Goal: Information Seeking & Learning: Learn about a topic

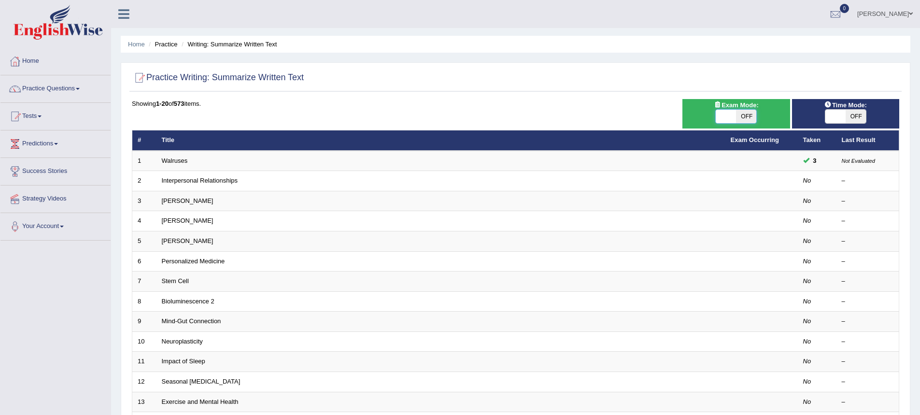
click at [718, 116] on span at bounding box center [726, 117] width 20 height 14
checkbox input "true"
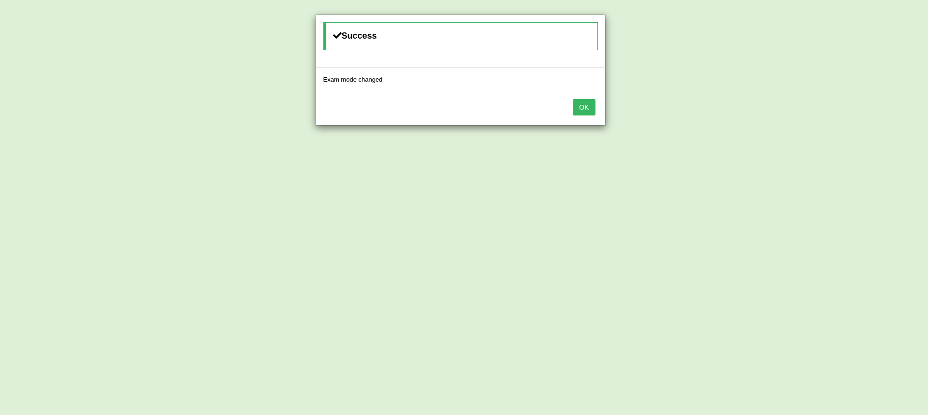
click at [578, 105] on button "OK" at bounding box center [584, 107] width 22 height 16
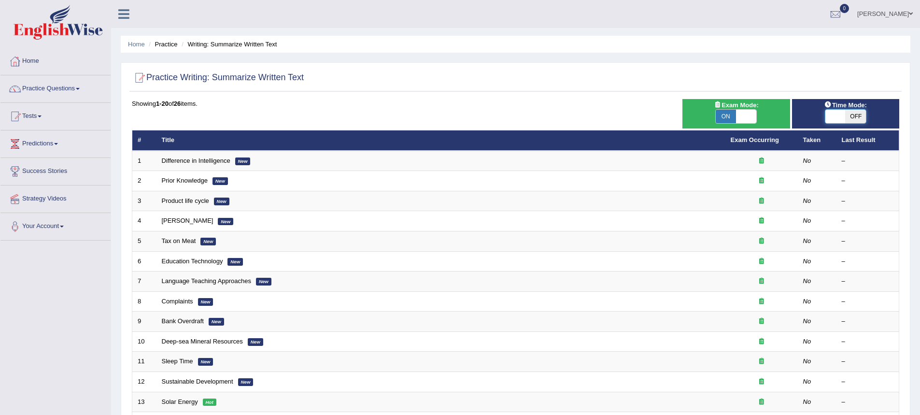
click at [837, 114] on span at bounding box center [836, 117] width 20 height 14
checkbox input "true"
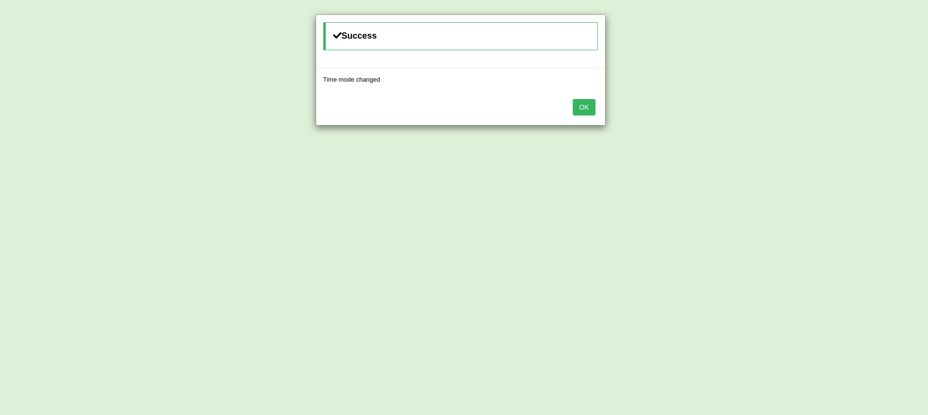
click at [587, 112] on button "OK" at bounding box center [584, 107] width 22 height 16
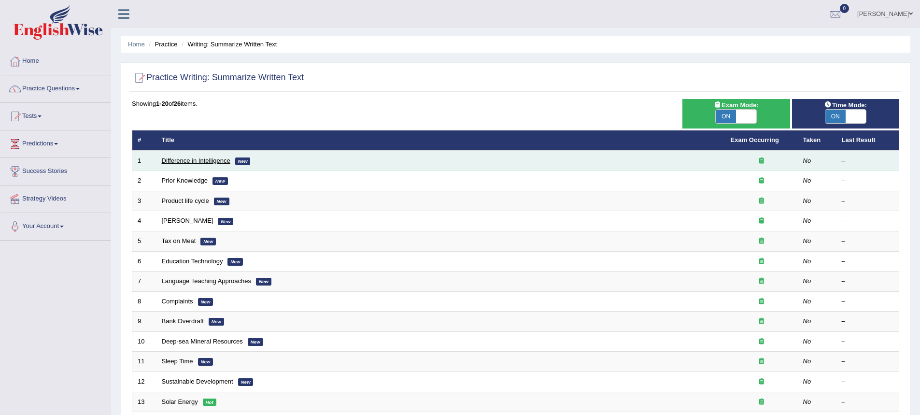
click at [212, 159] on link "Difference in Intelligence" at bounding box center [196, 160] width 69 height 7
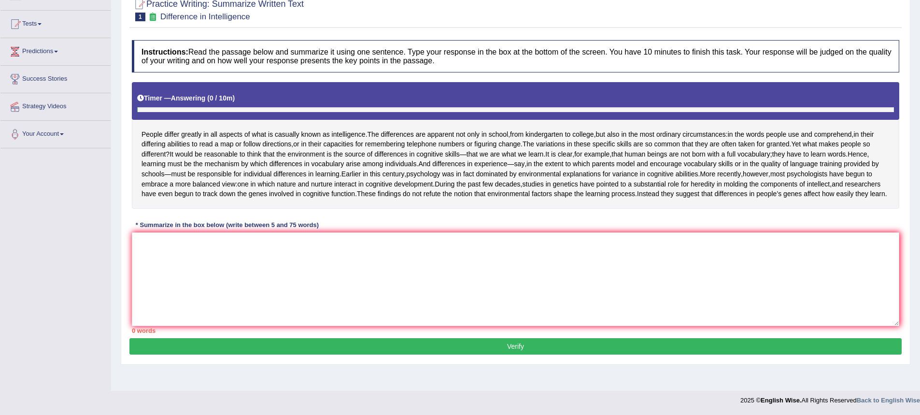
scroll to position [114, 0]
drag, startPoint x: 141, startPoint y: 114, endPoint x: 189, endPoint y: 114, distance: 47.8
click at [189, 114] on div "People differ greatly in all aspects of what is casually known as intelligence …" at bounding box center [516, 145] width 768 height 127
drag, startPoint x: 141, startPoint y: 112, endPoint x: 369, endPoint y: 112, distance: 227.6
click at [369, 112] on div "People differ greatly in all aspects of what is casually known as intelligence …" at bounding box center [516, 145] width 768 height 127
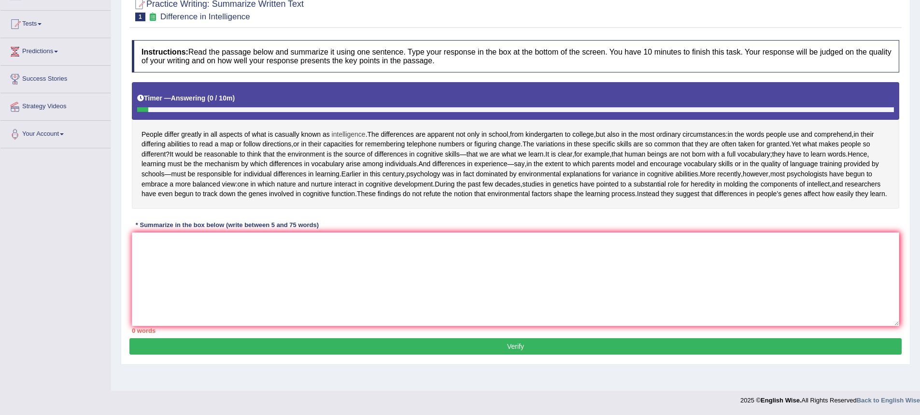
click at [366, 129] on span "intelligence" at bounding box center [349, 134] width 34 height 10
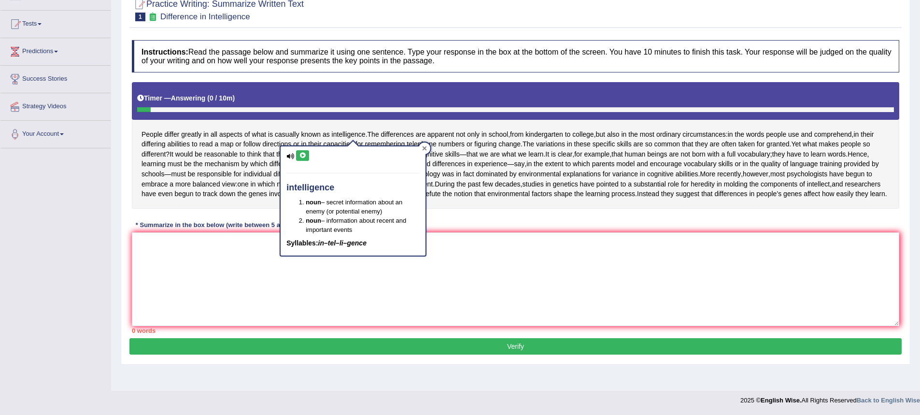
click at [427, 146] on icon at bounding box center [424, 148] width 5 height 5
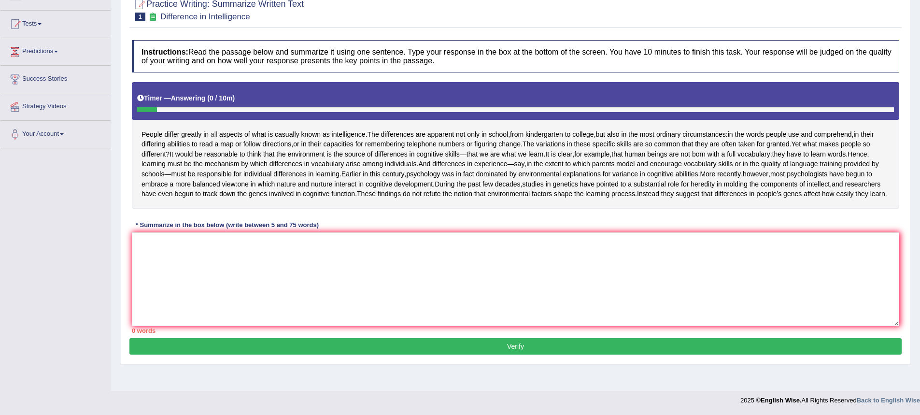
drag, startPoint x: 137, startPoint y: 112, endPoint x: 216, endPoint y: 113, distance: 78.8
click at [216, 113] on div "People differ greatly in all aspects of what is casually known as intelligence …" at bounding box center [516, 145] width 768 height 127
click at [134, 255] on textarea at bounding box center [516, 279] width 768 height 94
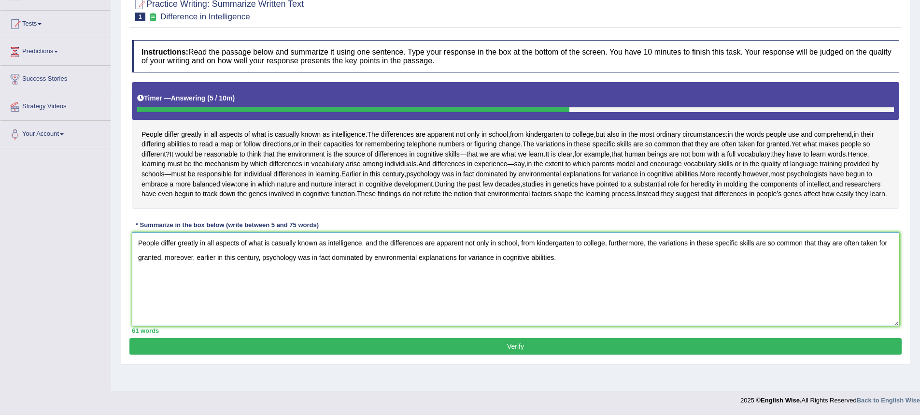
type textarea "People differ greatly in all aspects of what is casually known as intelligence,…"
click at [549, 355] on button "Verify" at bounding box center [515, 346] width 773 height 16
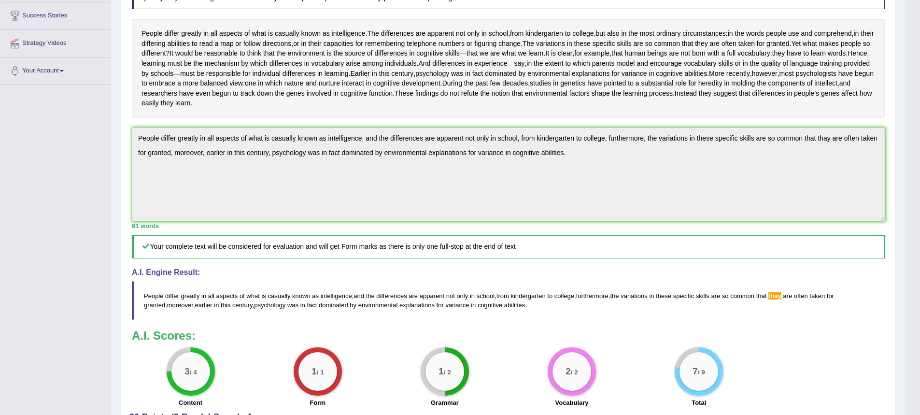
scroll to position [129, 0]
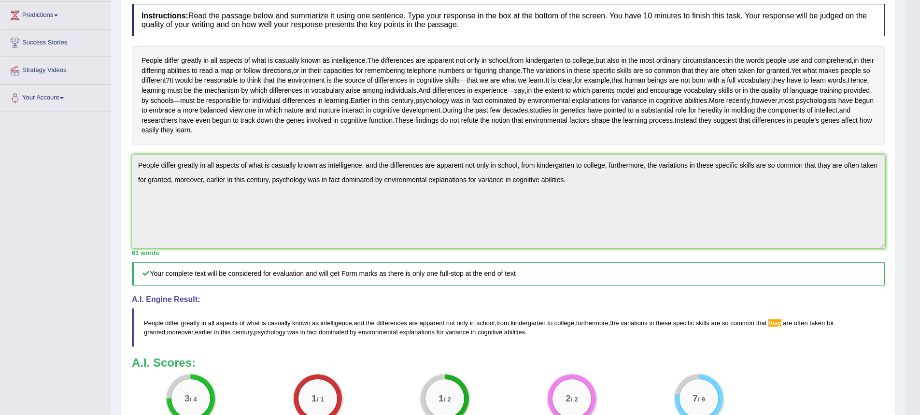
click at [130, 191] on div "Instructions: Read the passage below and summarize it using one sentence. Type …" at bounding box center [508, 219] width 758 height 441
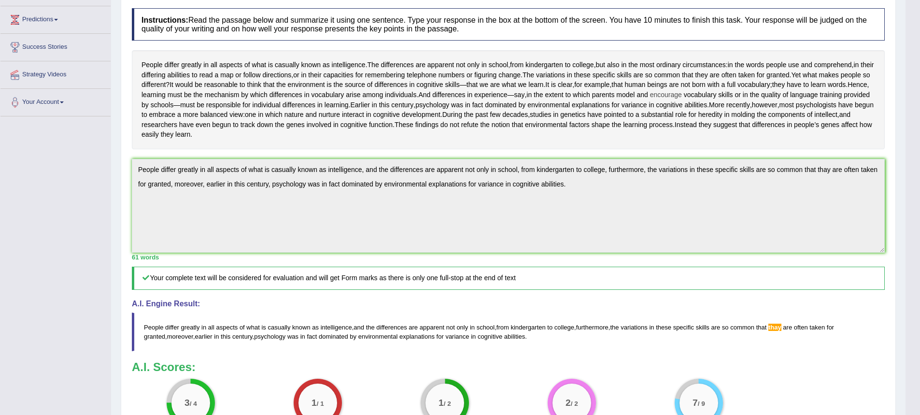
scroll to position [0, 0]
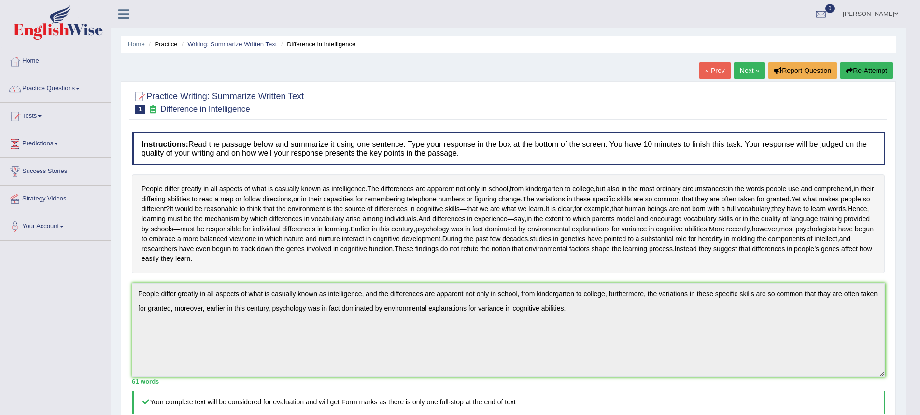
click at [849, 72] on icon "button" at bounding box center [850, 70] width 7 height 7
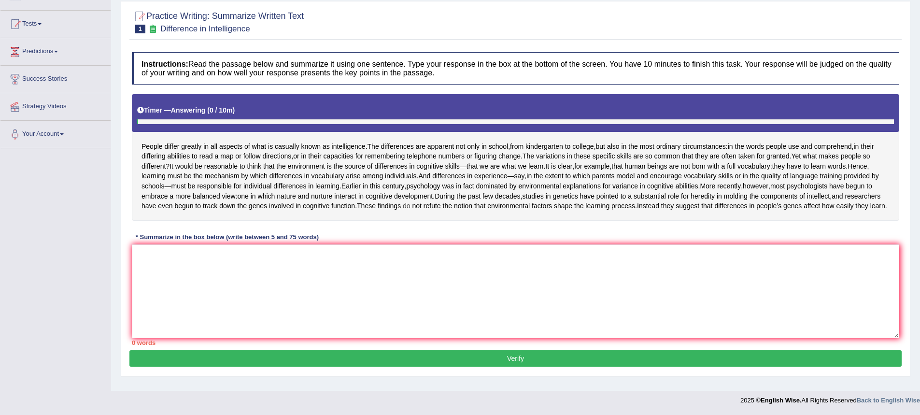
scroll to position [97, 0]
click at [252, 336] on textarea at bounding box center [516, 291] width 768 height 94
paste textarea "People differ greatly in all aspects of what is casually known as intelligence,…"
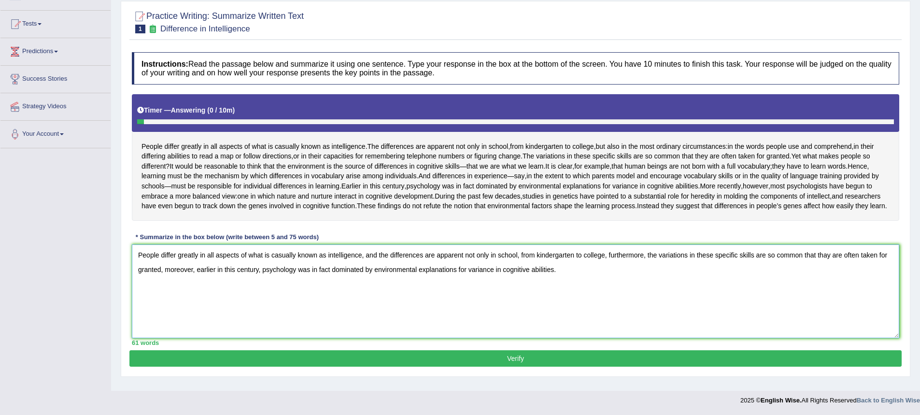
click at [840, 291] on textarea "People differ greatly in all aspects of what is casually known as intelligence,…" at bounding box center [516, 291] width 768 height 94
type textarea "People differ greatly in all aspects of what is casually known as intelligence,…"
click at [246, 366] on button "Verify" at bounding box center [515, 358] width 773 height 16
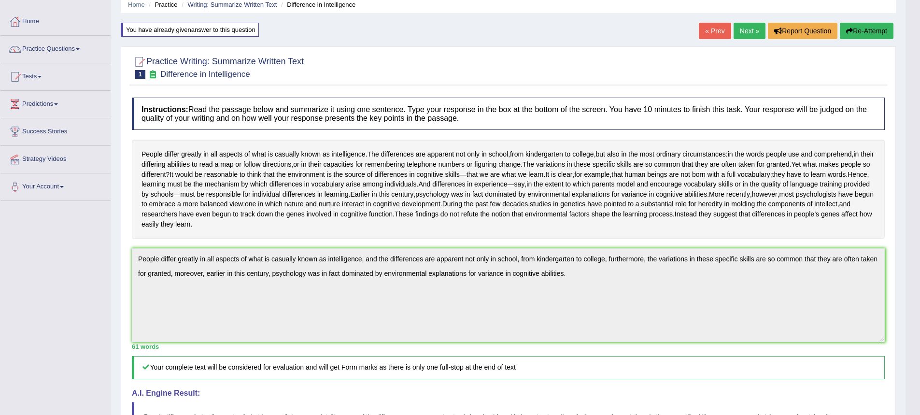
scroll to position [37, 0]
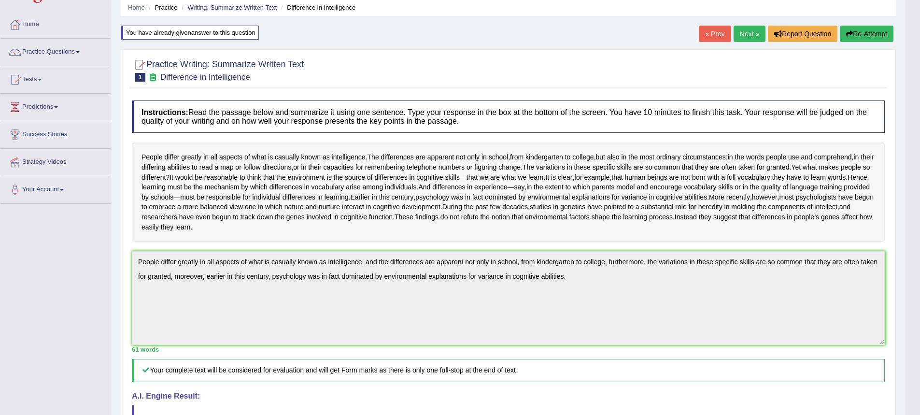
click at [129, 299] on div "Instructions: Read the passage below and summarize it using one sentence. Type …" at bounding box center [508, 316] width 758 height 441
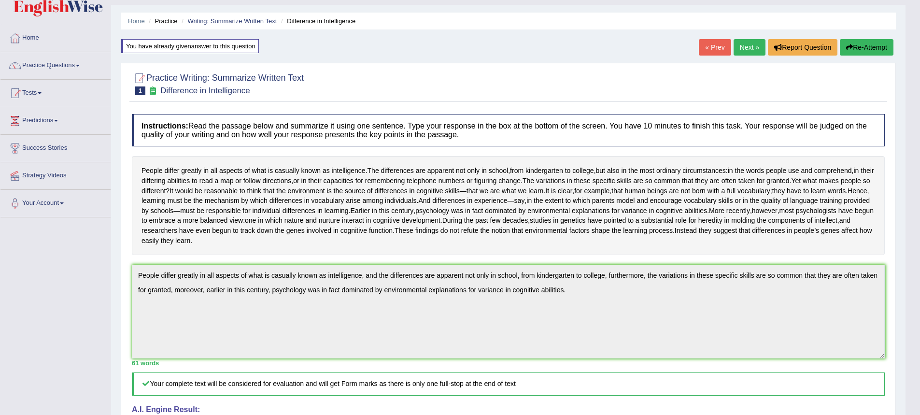
scroll to position [0, 0]
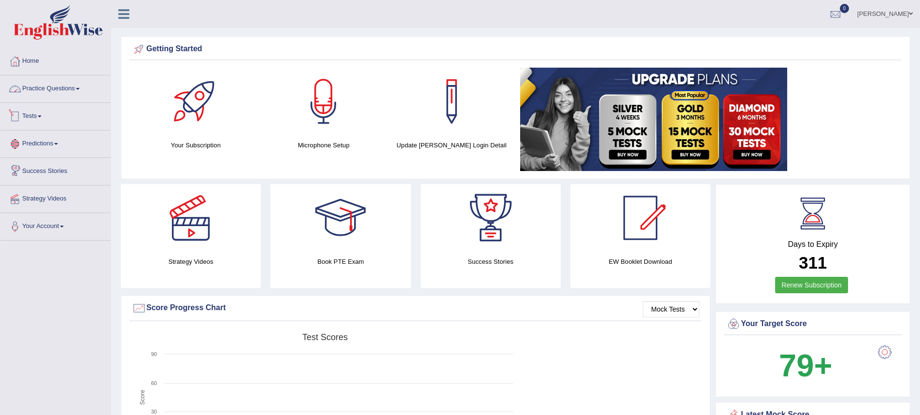
click at [49, 83] on link "Practice Questions" at bounding box center [55, 87] width 110 height 24
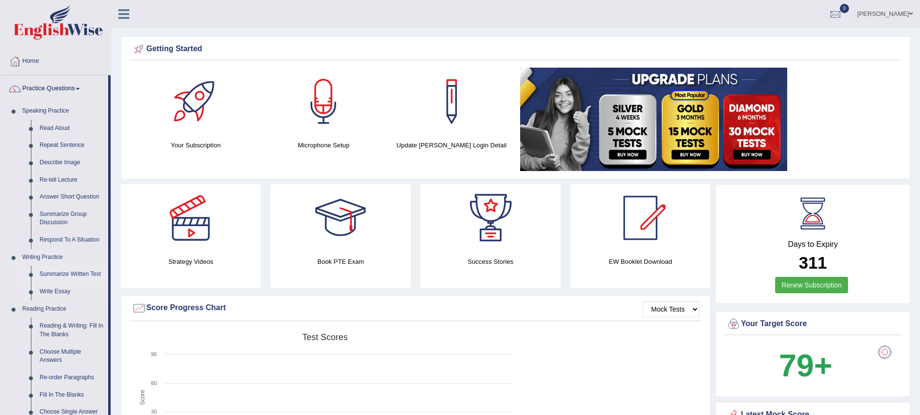
click at [69, 275] on link "Summarize Written Text" at bounding box center [71, 274] width 73 height 17
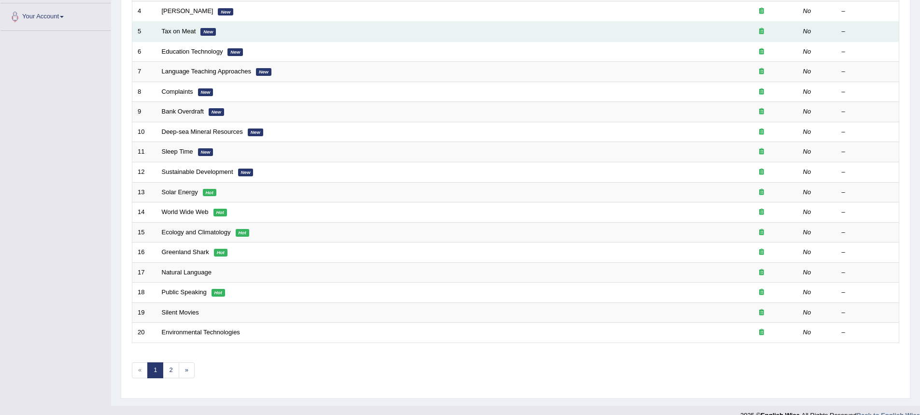
scroll to position [225, 0]
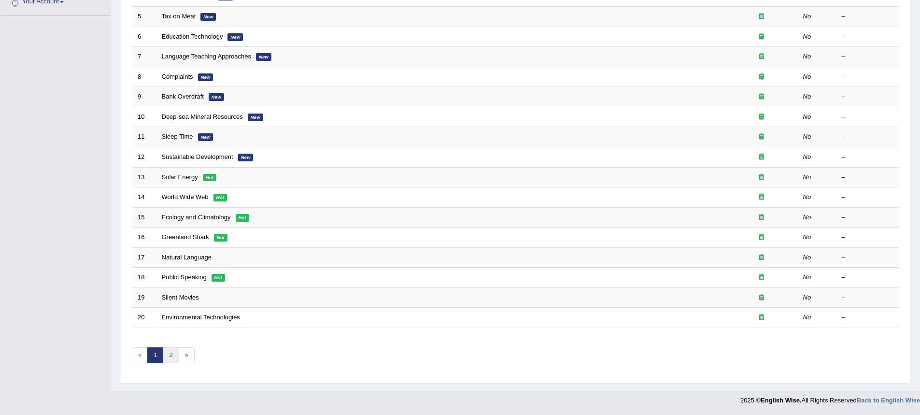
click at [171, 359] on link "2" at bounding box center [171, 355] width 16 height 16
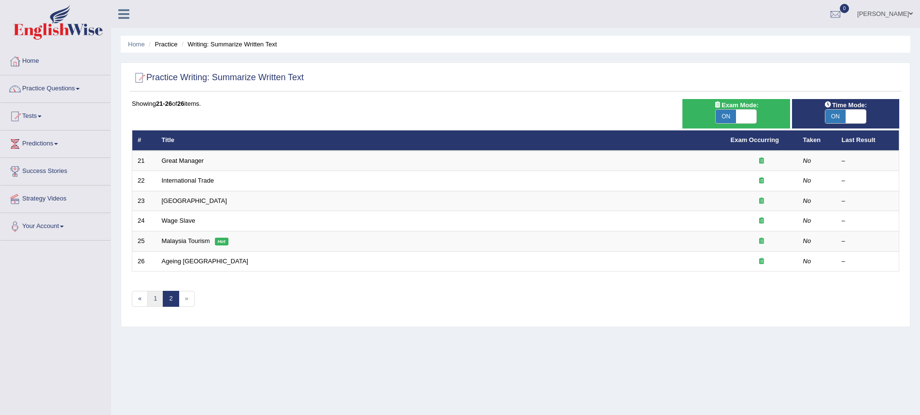
click at [152, 303] on link "1" at bounding box center [155, 299] width 16 height 16
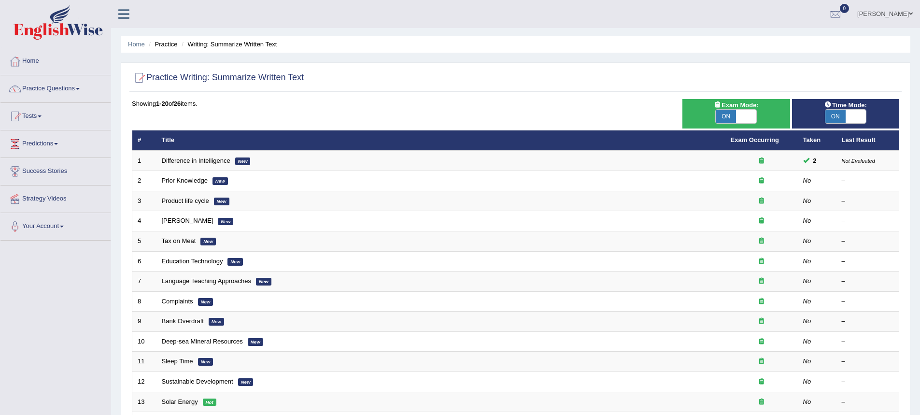
click at [742, 117] on span at bounding box center [746, 117] width 20 height 14
checkbox input "false"
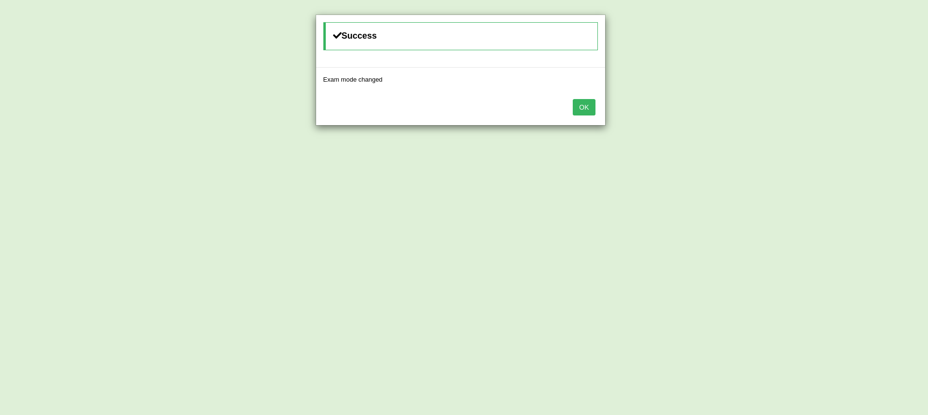
click at [579, 113] on button "OK" at bounding box center [584, 107] width 22 height 16
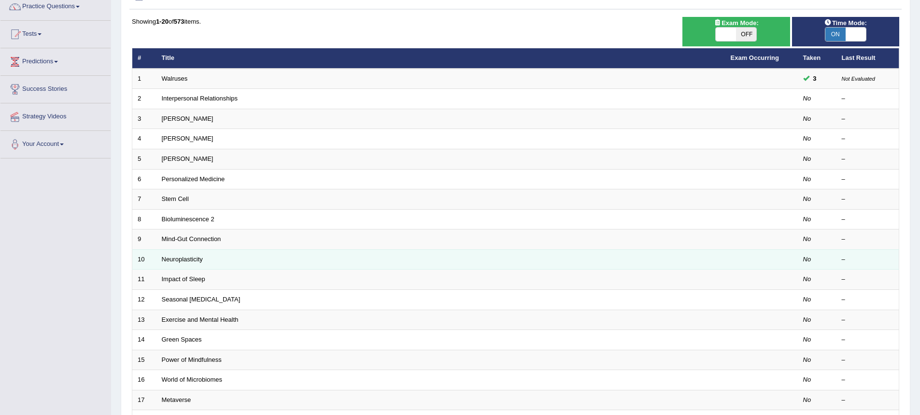
scroll to position [97, 0]
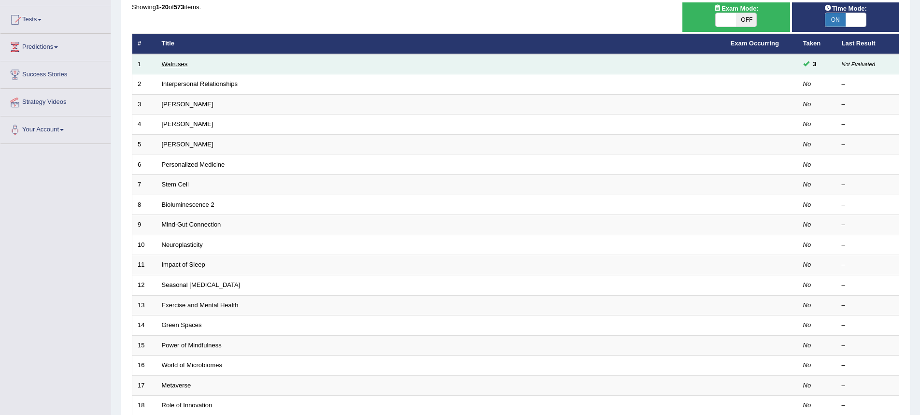
click at [178, 67] on link "Walruses" at bounding box center [175, 63] width 26 height 7
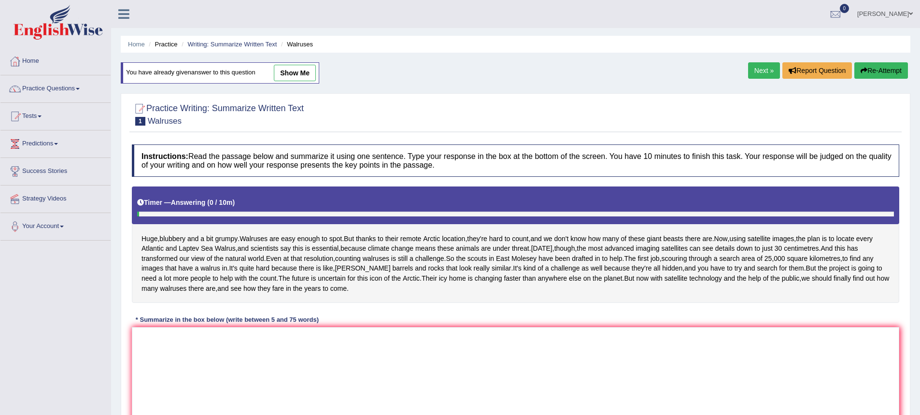
click at [760, 73] on link "Next »" at bounding box center [764, 70] width 32 height 16
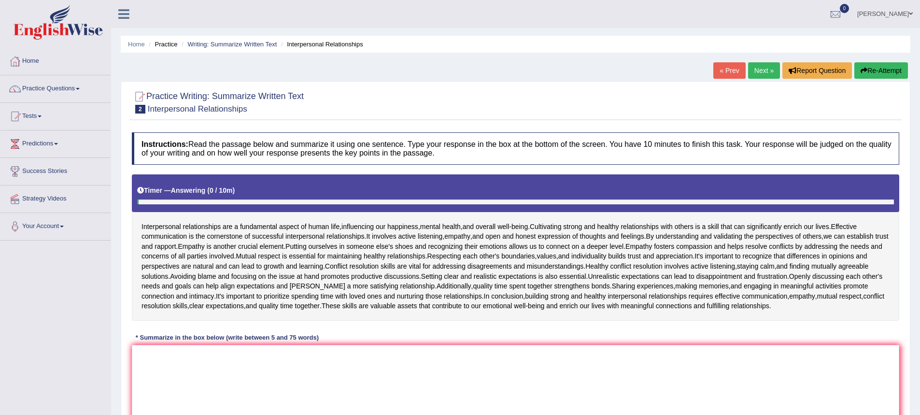
click at [760, 73] on link "Next »" at bounding box center [764, 70] width 32 height 16
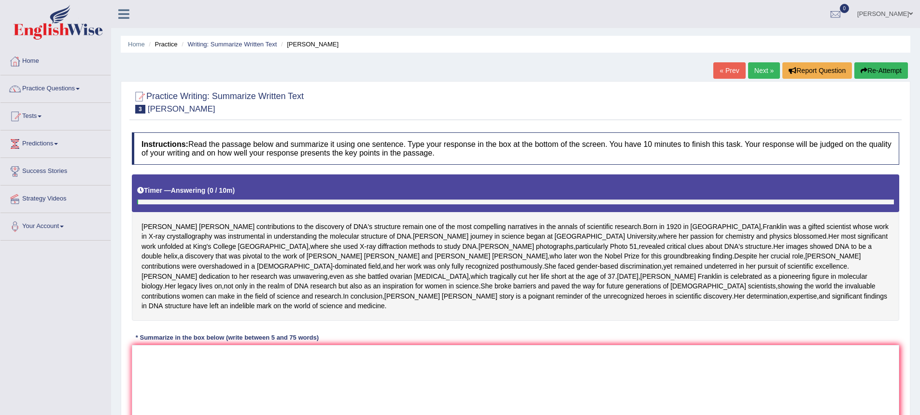
click at [760, 73] on link "Next »" at bounding box center [764, 70] width 32 height 16
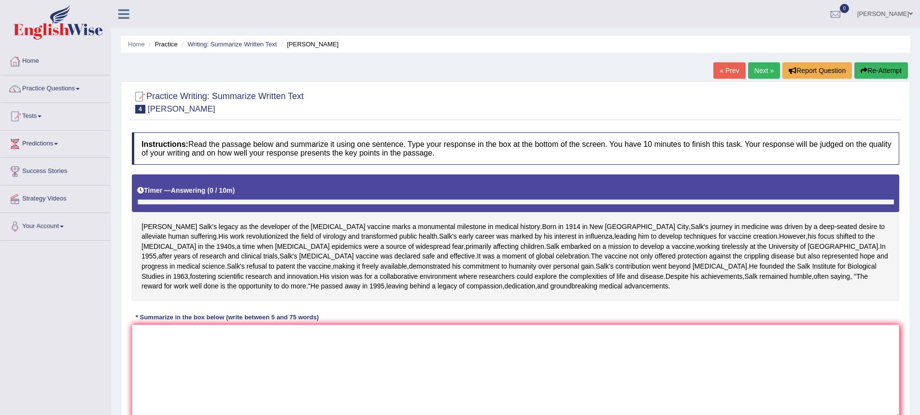
click at [758, 73] on link "Next »" at bounding box center [764, 70] width 32 height 16
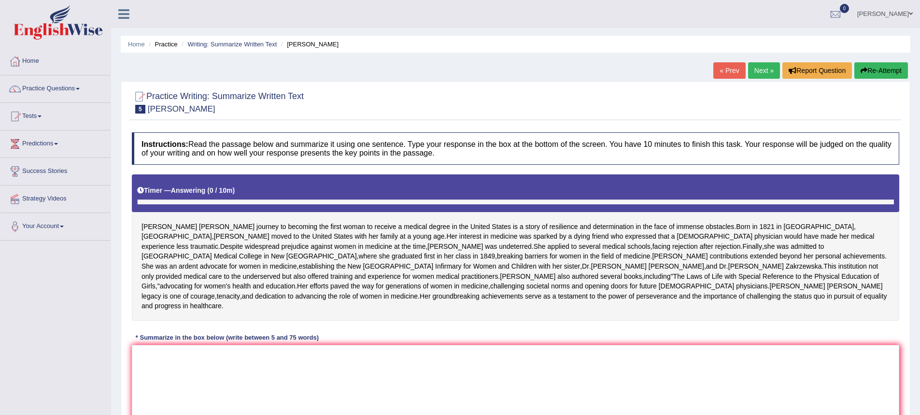
click at [758, 73] on link "Next »" at bounding box center [764, 70] width 32 height 16
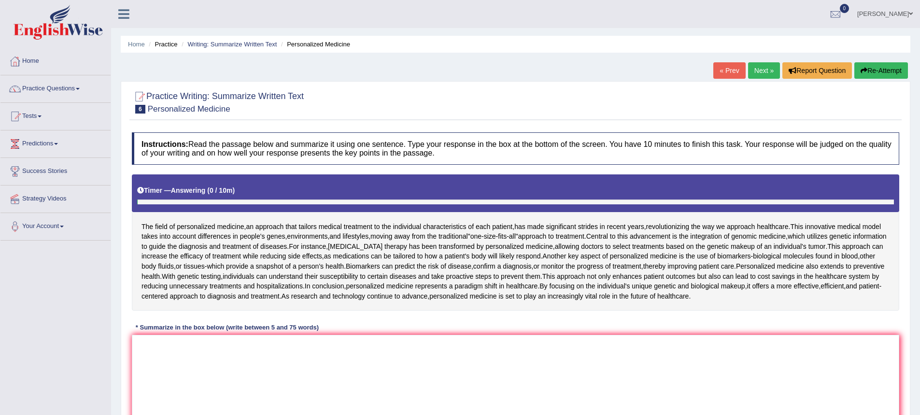
click at [758, 73] on link "Next »" at bounding box center [764, 70] width 32 height 16
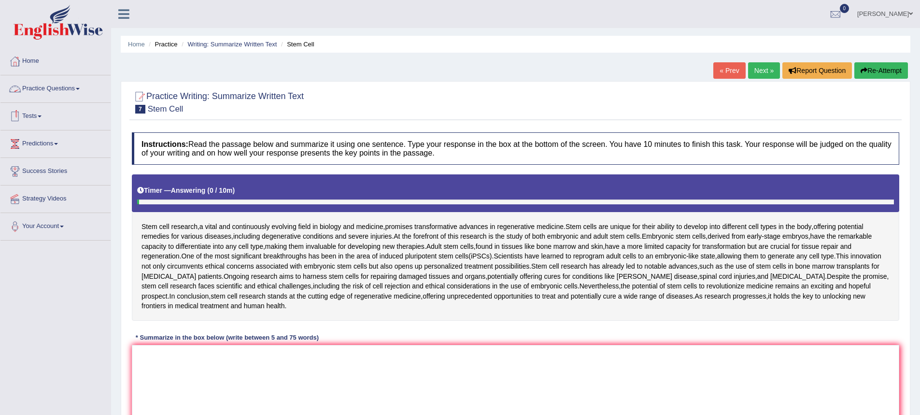
click at [46, 83] on link "Practice Questions" at bounding box center [55, 87] width 110 height 24
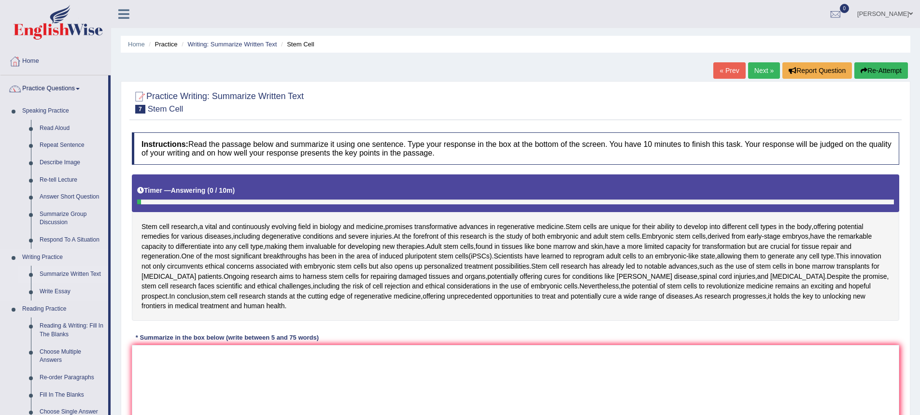
click at [55, 274] on link "Summarize Written Text" at bounding box center [71, 274] width 73 height 17
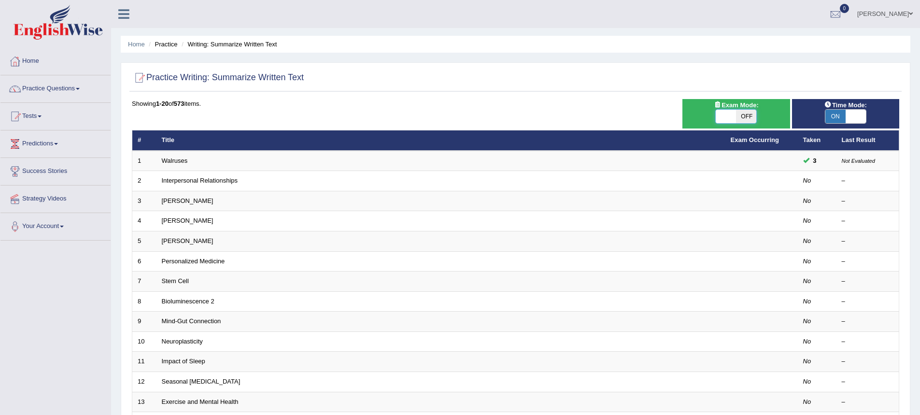
click at [716, 115] on span at bounding box center [726, 117] width 20 height 14
checkbox input "true"
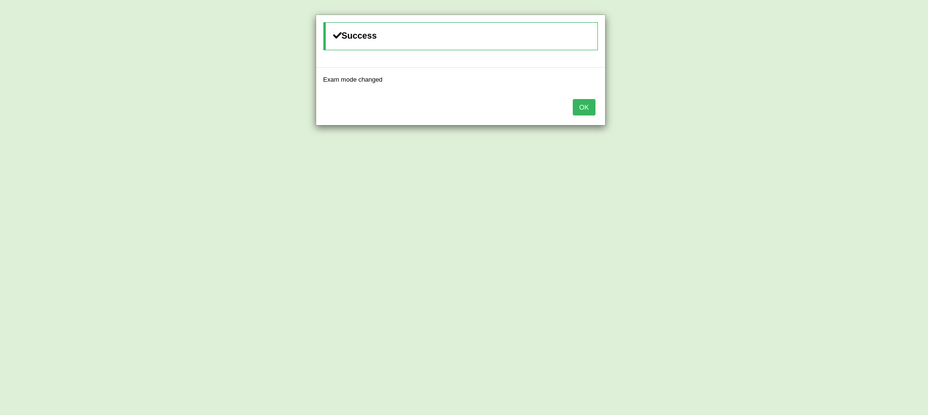
click at [576, 105] on button "OK" at bounding box center [584, 107] width 22 height 16
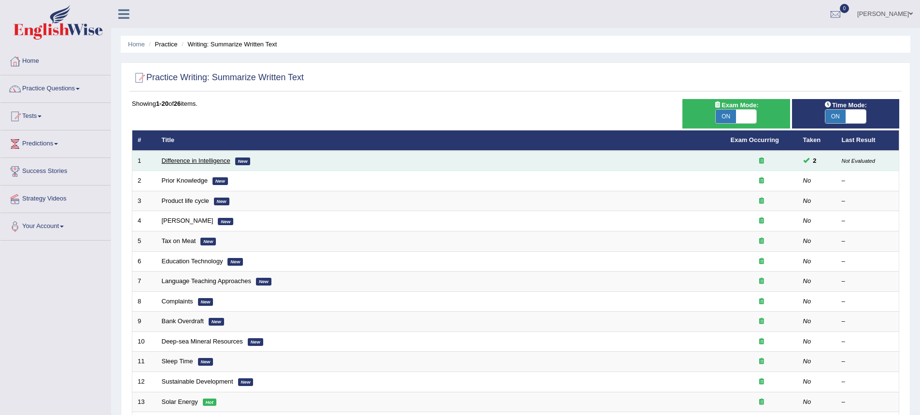
click at [200, 162] on link "Difference in Intelligence" at bounding box center [196, 160] width 69 height 7
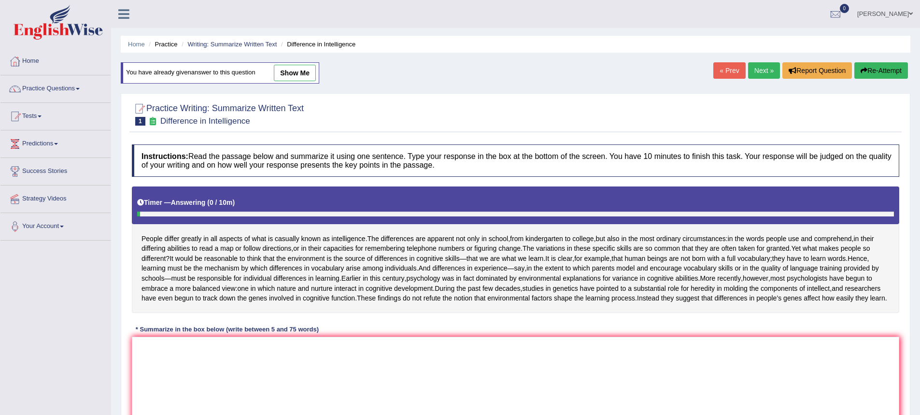
click at [729, 68] on link "« Prev" at bounding box center [730, 70] width 32 height 16
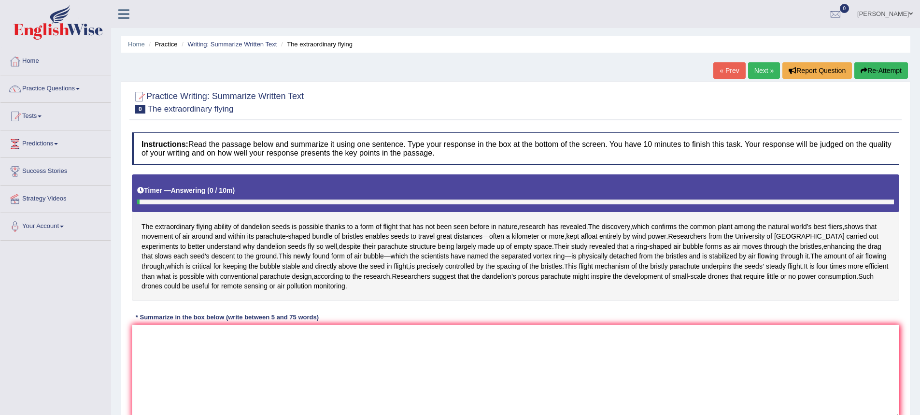
click at [763, 71] on link "Next »" at bounding box center [764, 70] width 32 height 16
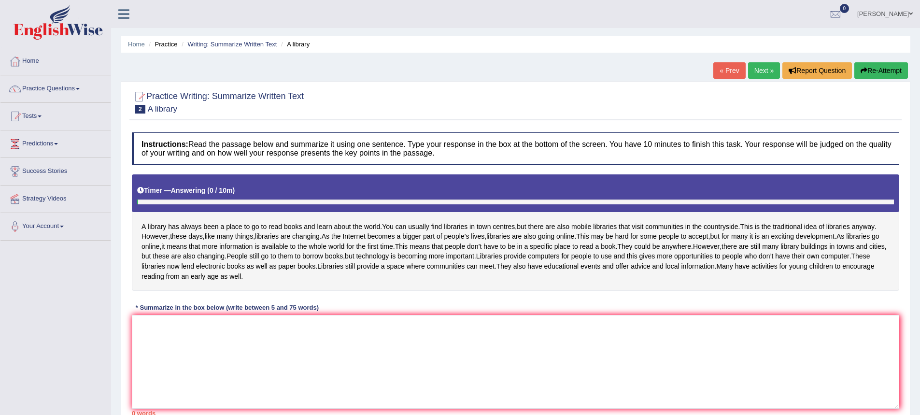
click at [763, 71] on link "Next »" at bounding box center [764, 70] width 32 height 16
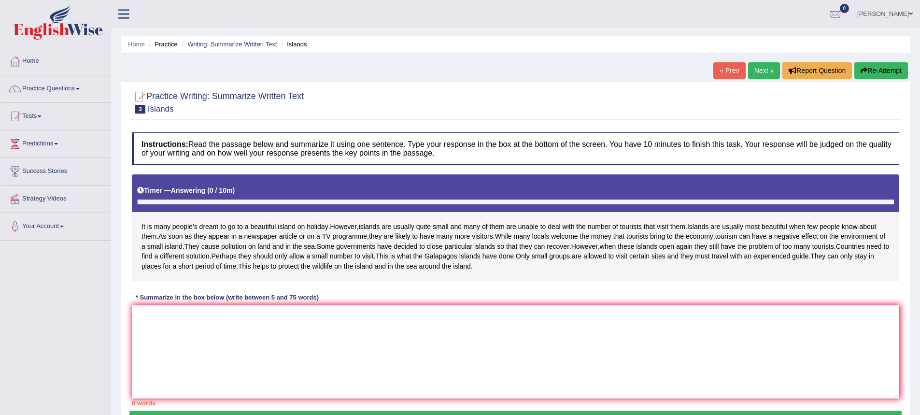
click at [763, 71] on link "Next »" at bounding box center [764, 70] width 32 height 16
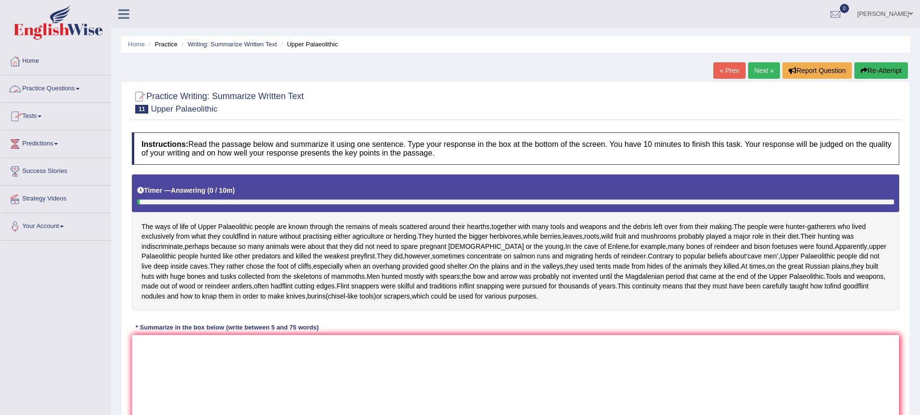
click at [62, 92] on link "Practice Questions" at bounding box center [55, 87] width 110 height 24
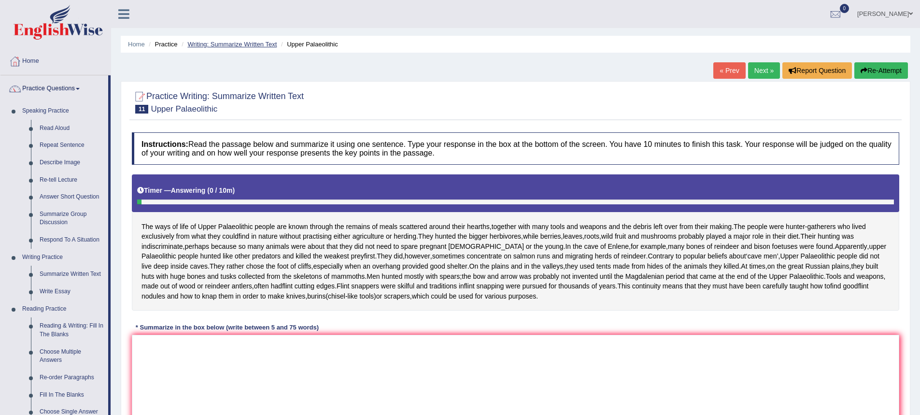
click at [196, 42] on link "Writing: Summarize Written Text" at bounding box center [231, 44] width 89 height 7
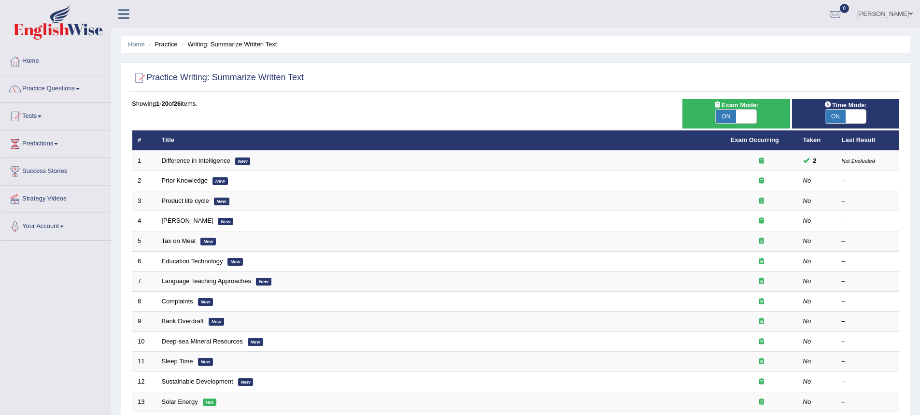
click at [751, 115] on span at bounding box center [746, 117] width 20 height 14
checkbox input "false"
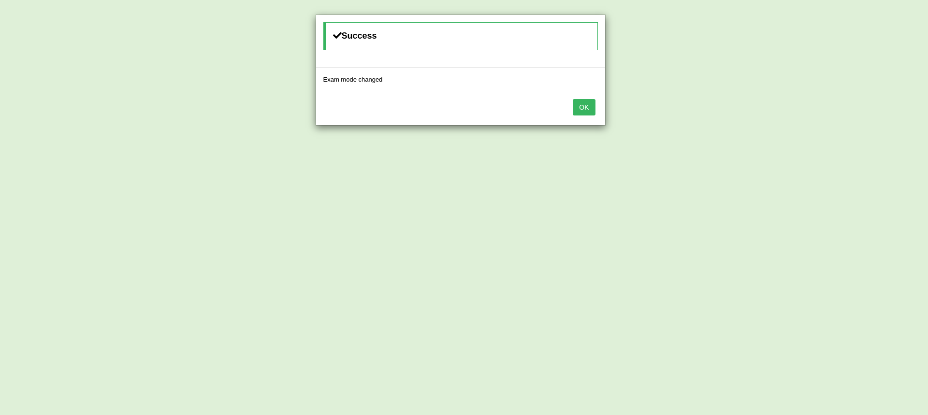
click at [585, 106] on button "OK" at bounding box center [584, 107] width 22 height 16
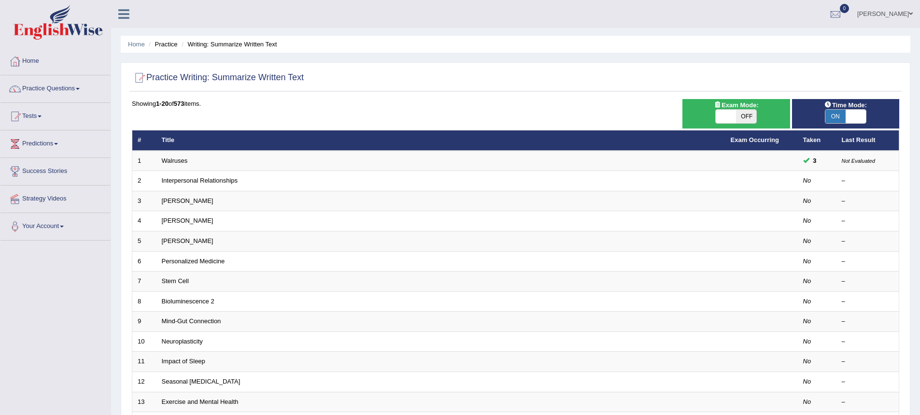
click at [848, 115] on span at bounding box center [856, 117] width 20 height 14
checkbox input "false"
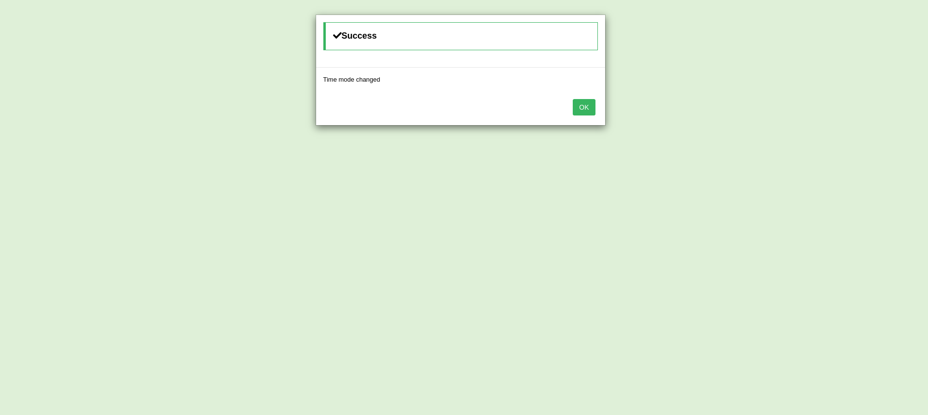
click at [591, 112] on button "OK" at bounding box center [584, 107] width 22 height 16
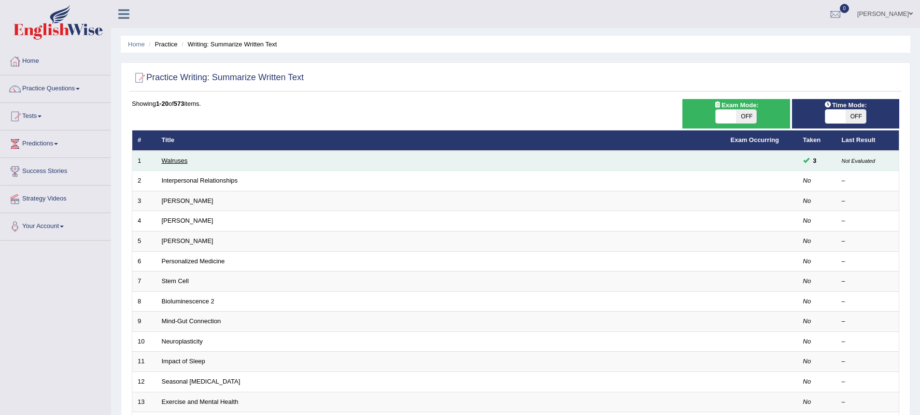
click at [169, 161] on link "Walruses" at bounding box center [175, 160] width 26 height 7
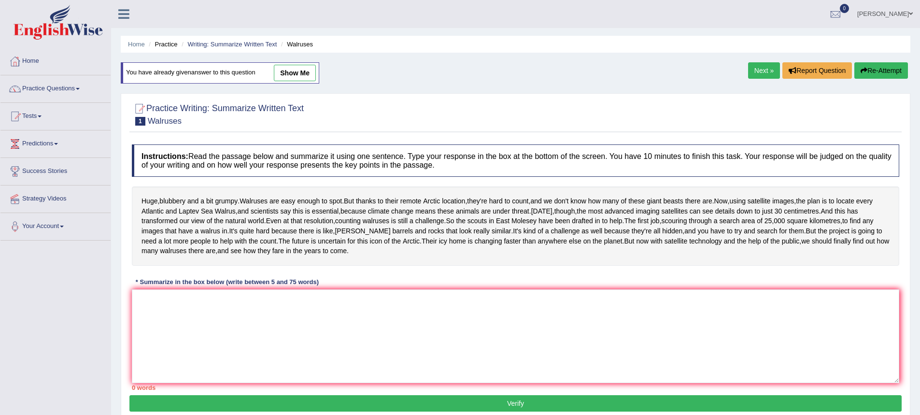
click at [758, 69] on link "Next »" at bounding box center [764, 70] width 32 height 16
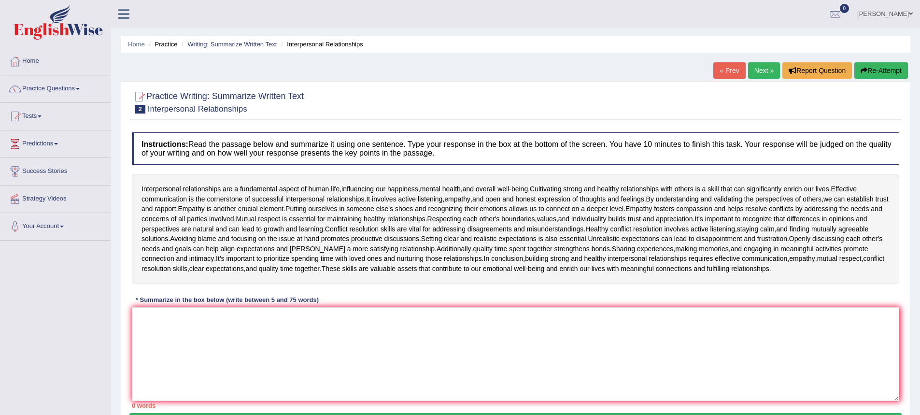
click at [756, 72] on link "Next »" at bounding box center [764, 70] width 32 height 16
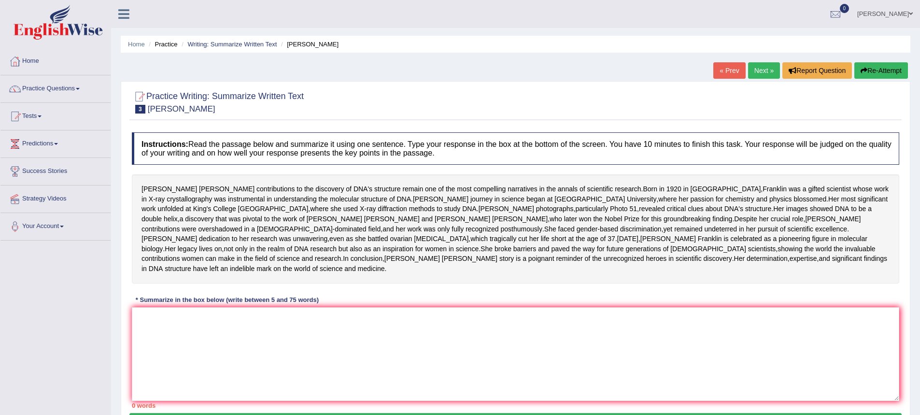
click at [756, 72] on link "Next »" at bounding box center [764, 70] width 32 height 16
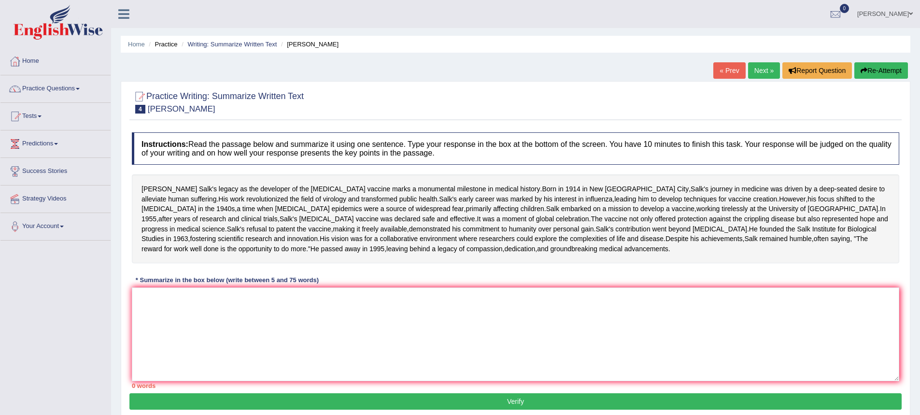
click at [756, 72] on link "Next »" at bounding box center [764, 70] width 32 height 16
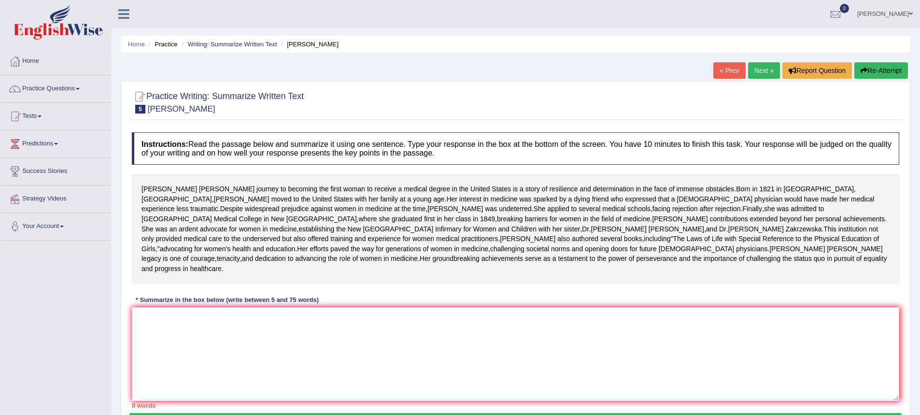
click at [736, 74] on link "« Prev" at bounding box center [730, 70] width 32 height 16
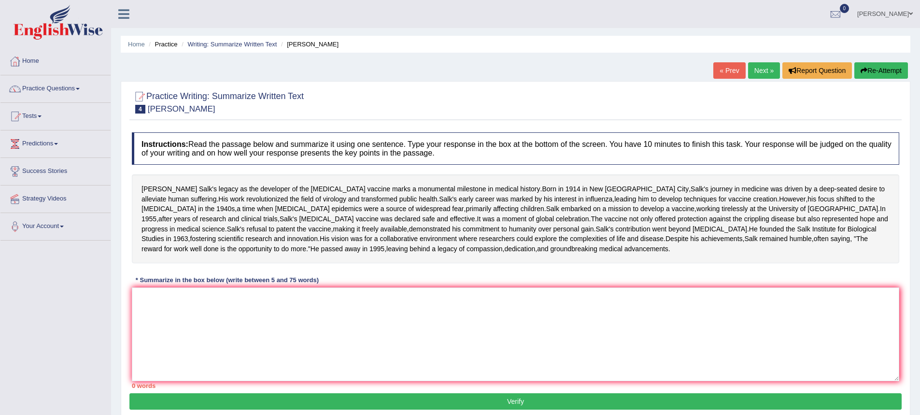
click at [736, 74] on link "« Prev" at bounding box center [730, 70] width 32 height 16
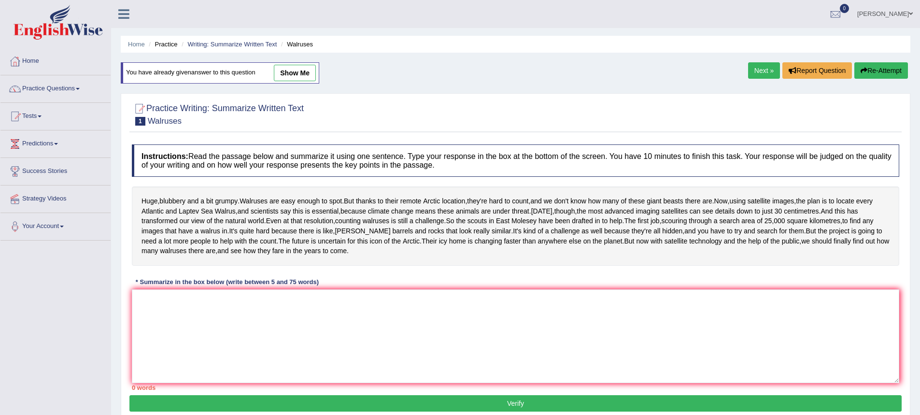
click at [750, 73] on link "Next »" at bounding box center [764, 70] width 32 height 16
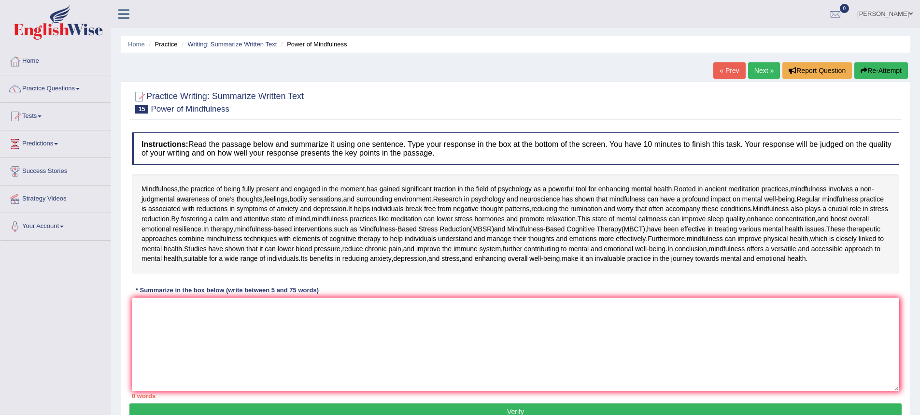
click at [748, 74] on link "Next »" at bounding box center [764, 70] width 32 height 16
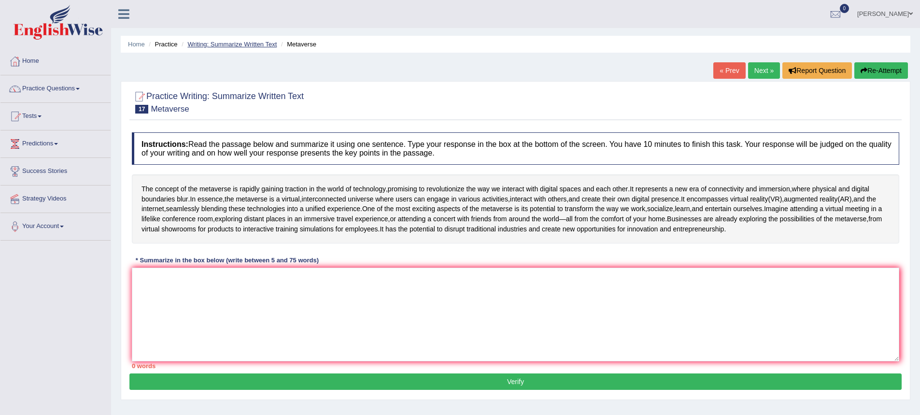
click at [204, 41] on link "Writing: Summarize Written Text" at bounding box center [231, 44] width 89 height 7
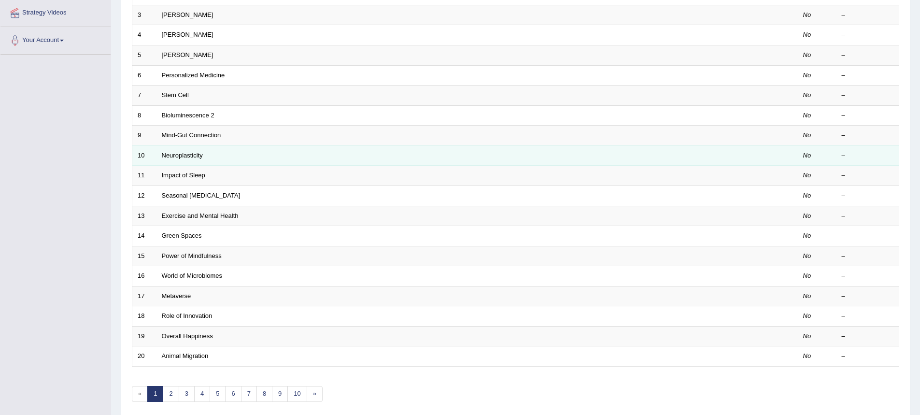
scroll to position [193, 0]
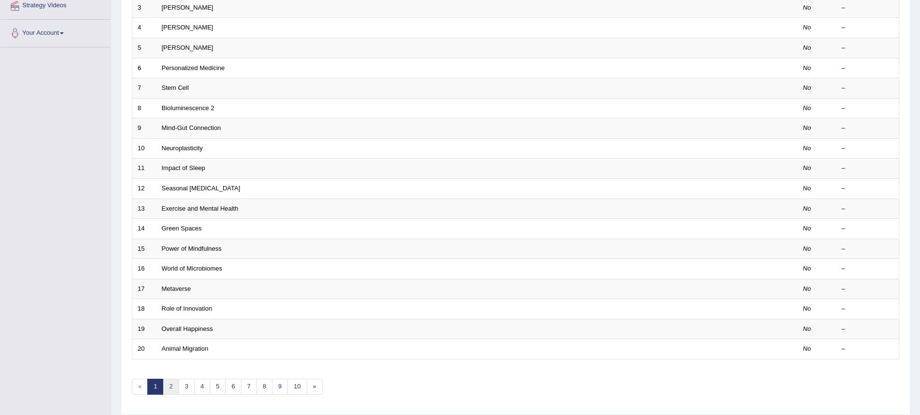
click at [172, 388] on link "2" at bounding box center [171, 387] width 16 height 16
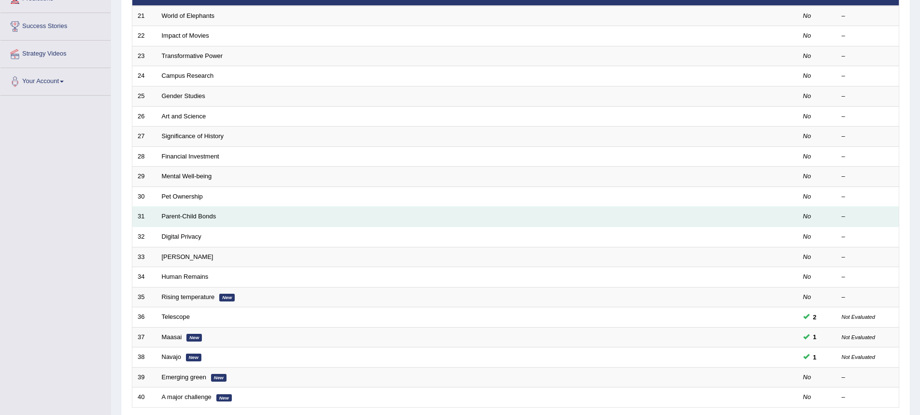
scroll to position [193, 0]
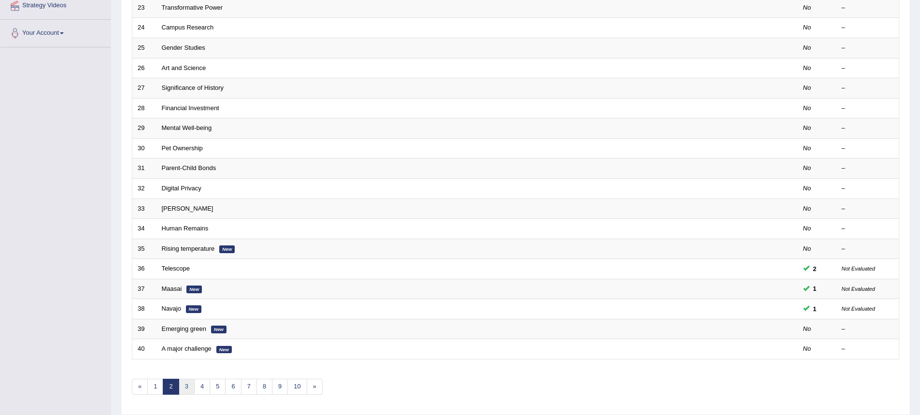
click at [186, 384] on link "3" at bounding box center [187, 387] width 16 height 16
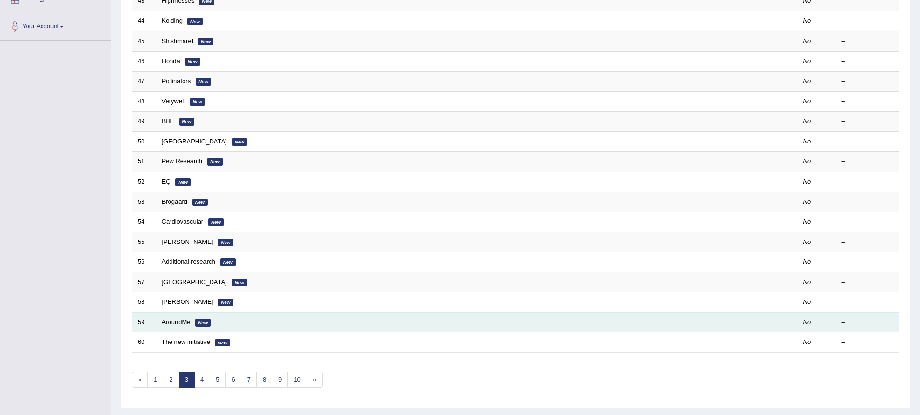
scroll to position [225, 0]
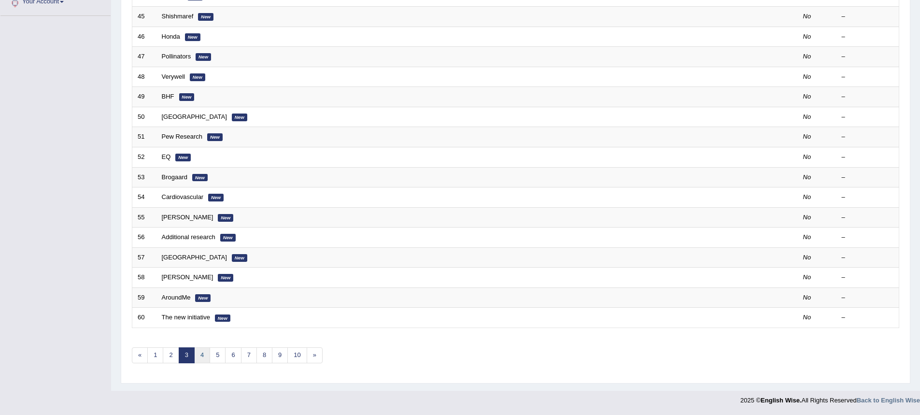
click at [208, 361] on link "4" at bounding box center [202, 355] width 16 height 16
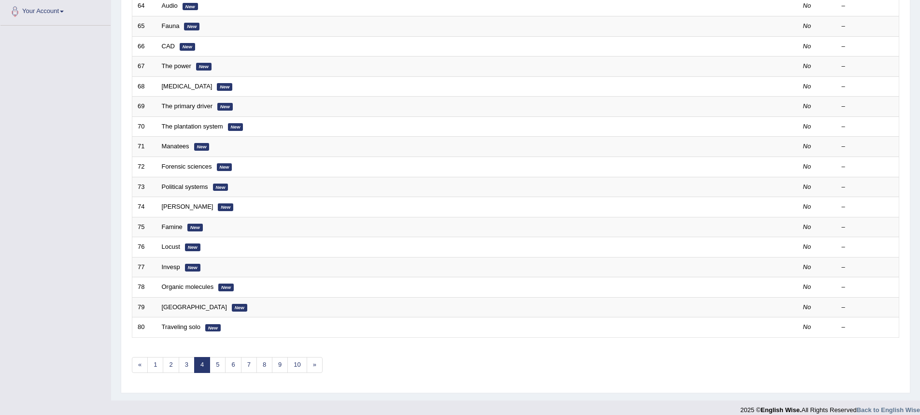
scroll to position [225, 0]
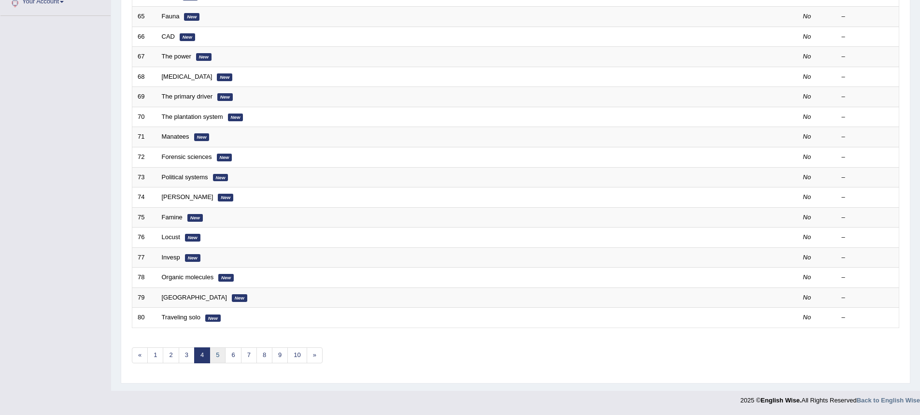
click at [222, 361] on link "5" at bounding box center [218, 355] width 16 height 16
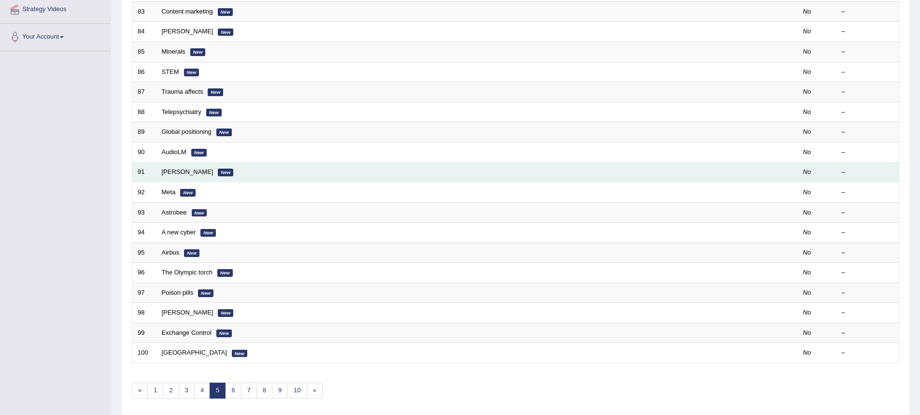
scroll to position [193, 0]
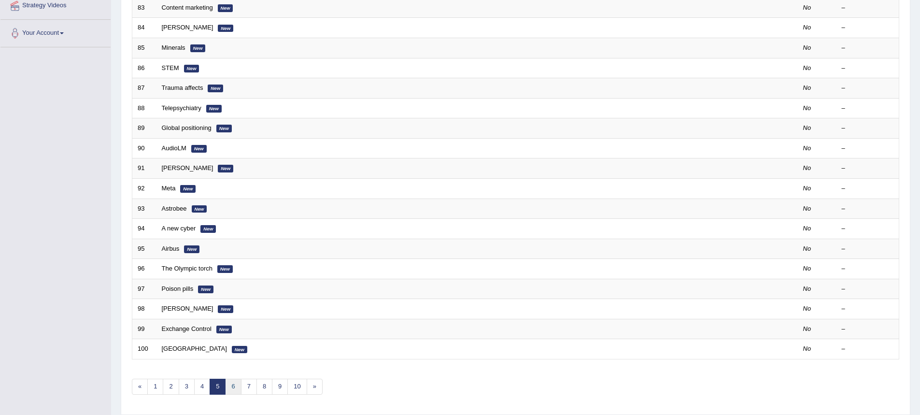
click at [229, 385] on link "6" at bounding box center [233, 387] width 16 height 16
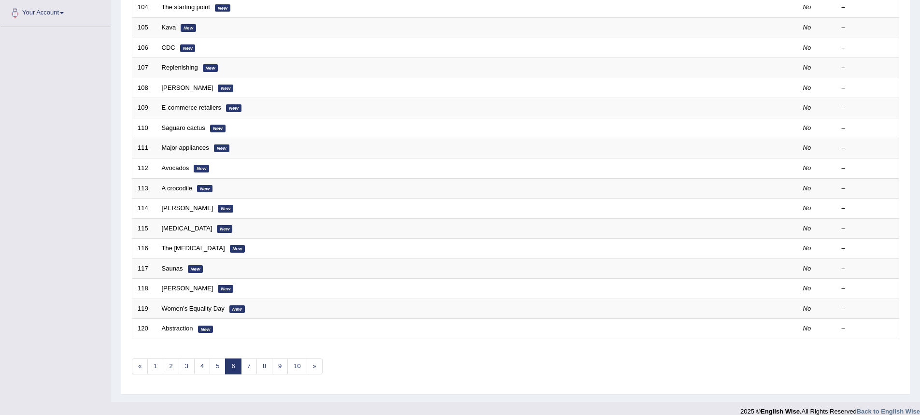
scroll to position [225, 0]
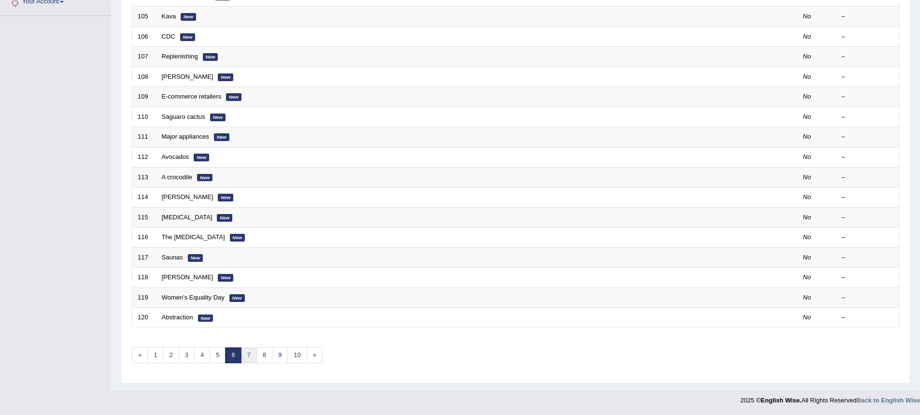
click at [247, 358] on link "7" at bounding box center [249, 355] width 16 height 16
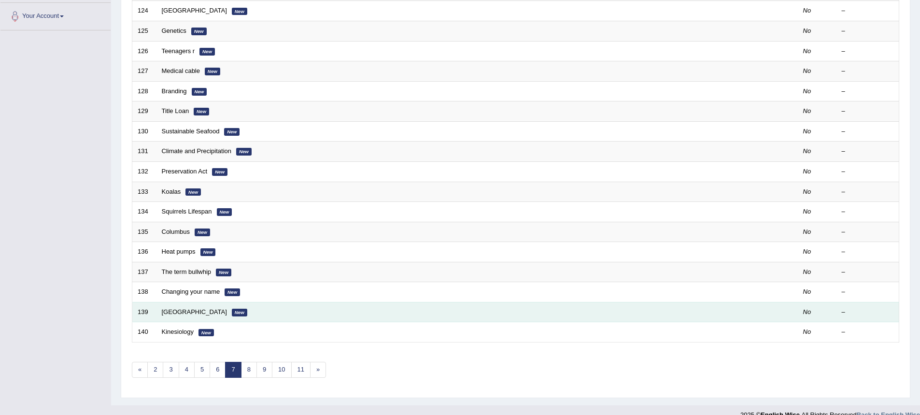
scroll to position [225, 0]
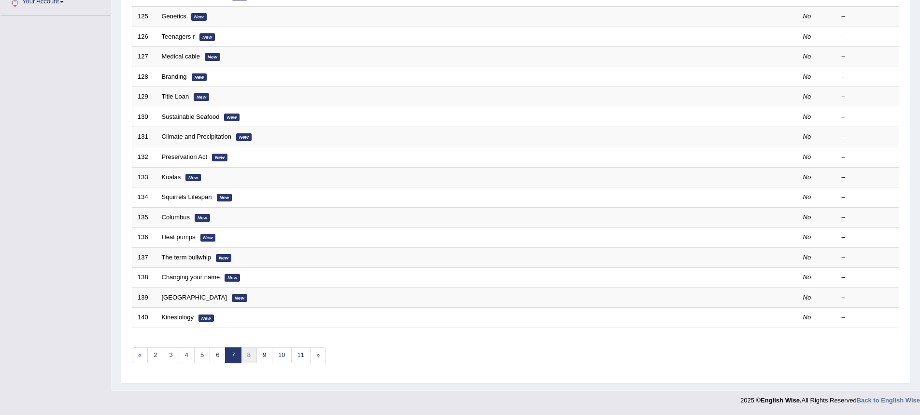
click at [253, 359] on link "8" at bounding box center [249, 355] width 16 height 16
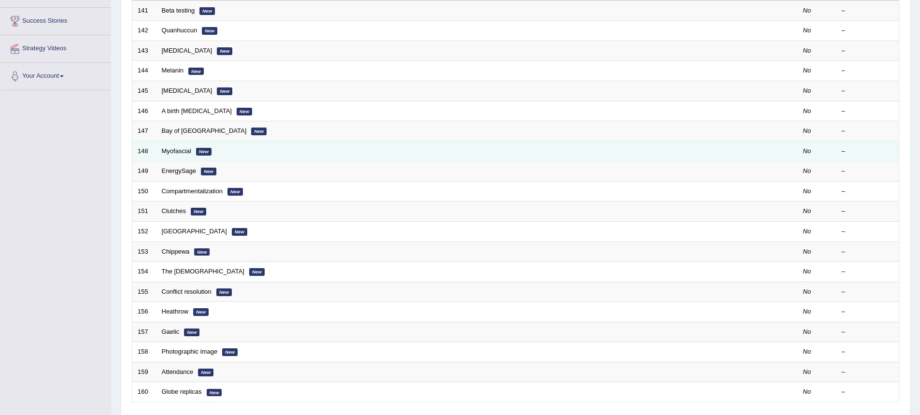
scroll to position [193, 0]
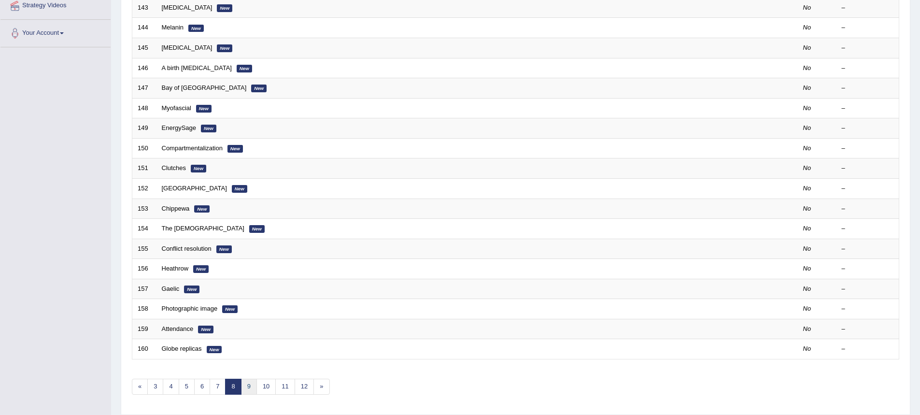
click at [249, 391] on link "9" at bounding box center [249, 387] width 16 height 16
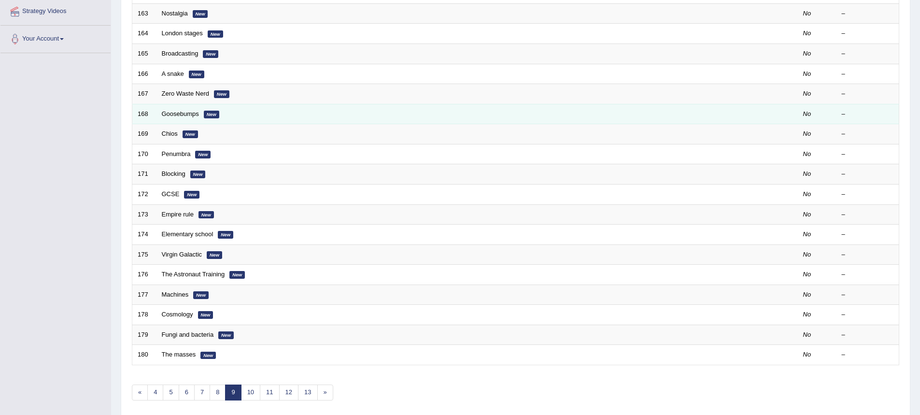
scroll to position [225, 0]
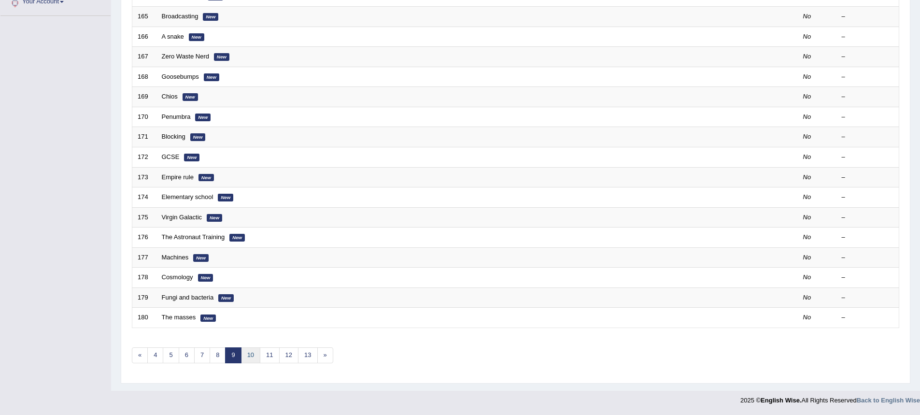
click at [252, 357] on link "10" at bounding box center [250, 355] width 19 height 16
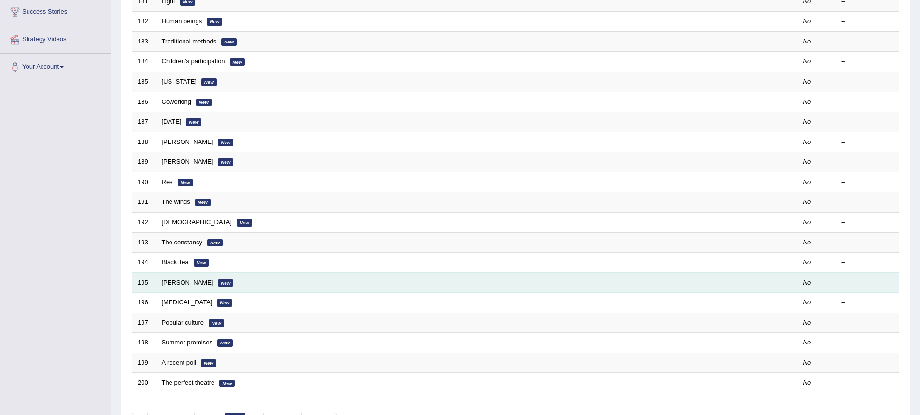
scroll to position [225, 0]
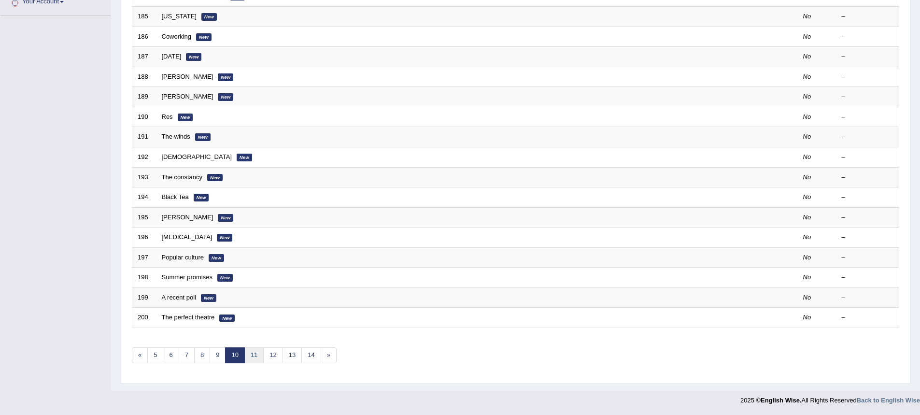
click at [256, 354] on link "11" at bounding box center [253, 355] width 19 height 16
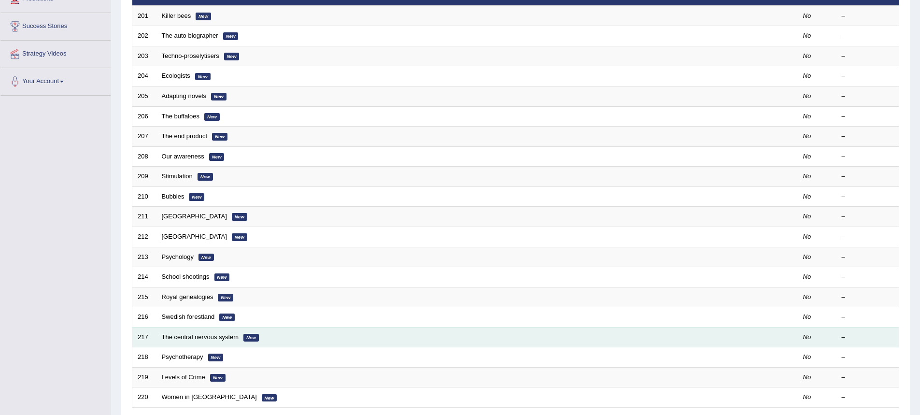
scroll to position [225, 0]
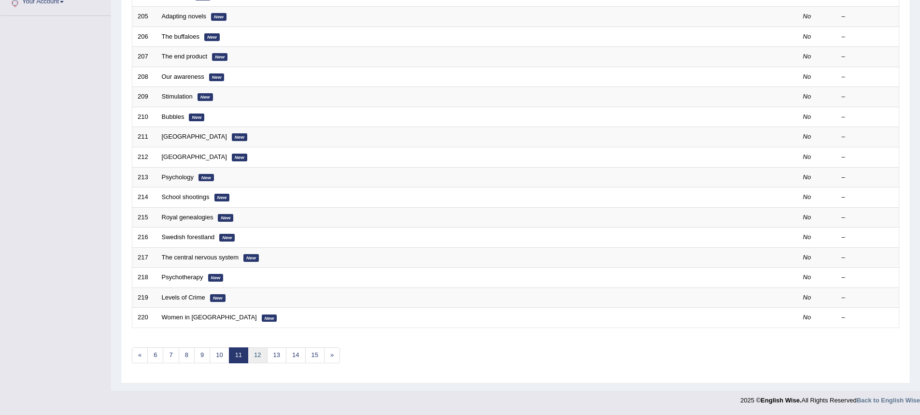
click at [250, 359] on link "12" at bounding box center [257, 355] width 19 height 16
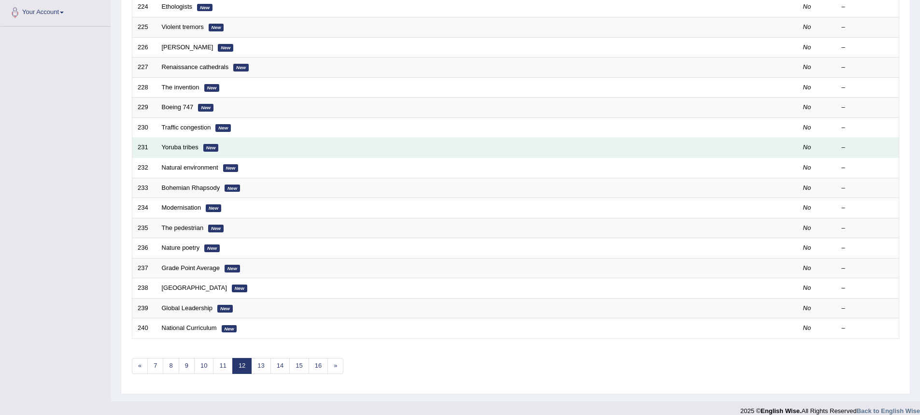
scroll to position [225, 0]
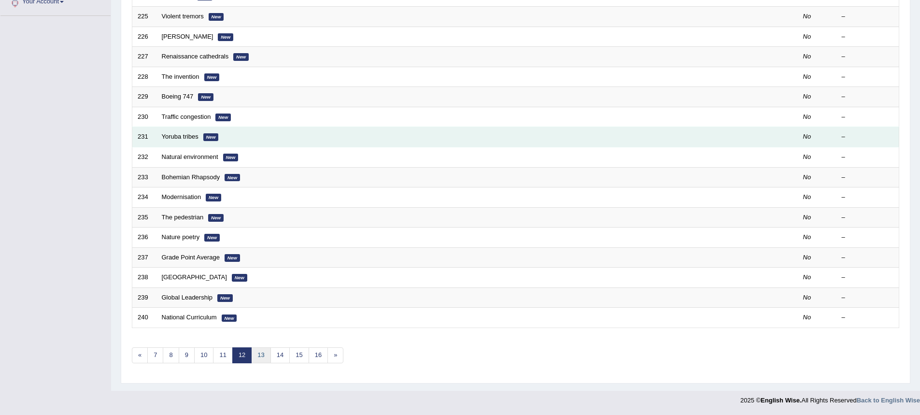
click at [261, 353] on link "13" at bounding box center [260, 355] width 19 height 16
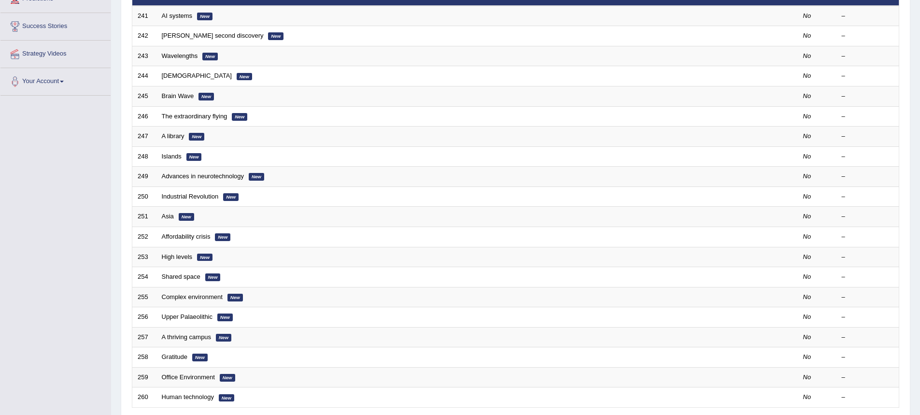
scroll to position [225, 0]
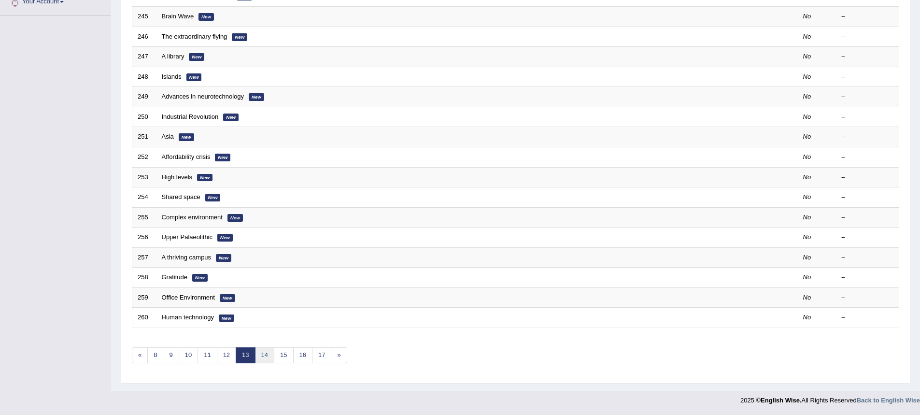
click at [261, 354] on link "14" at bounding box center [264, 355] width 19 height 16
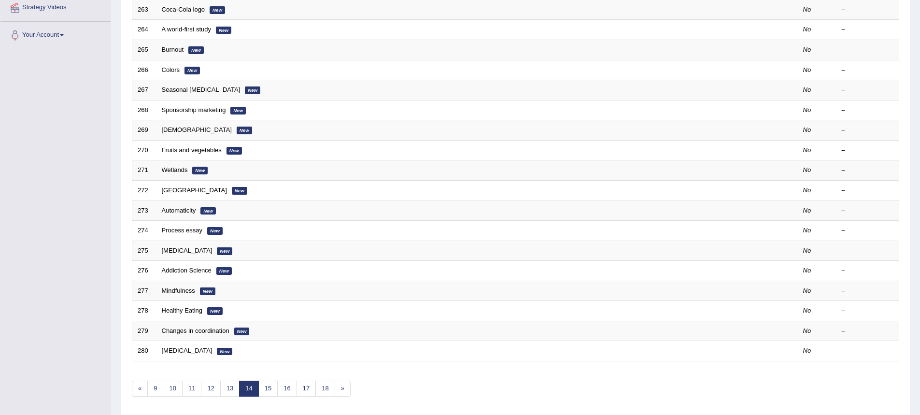
scroll to position [225, 0]
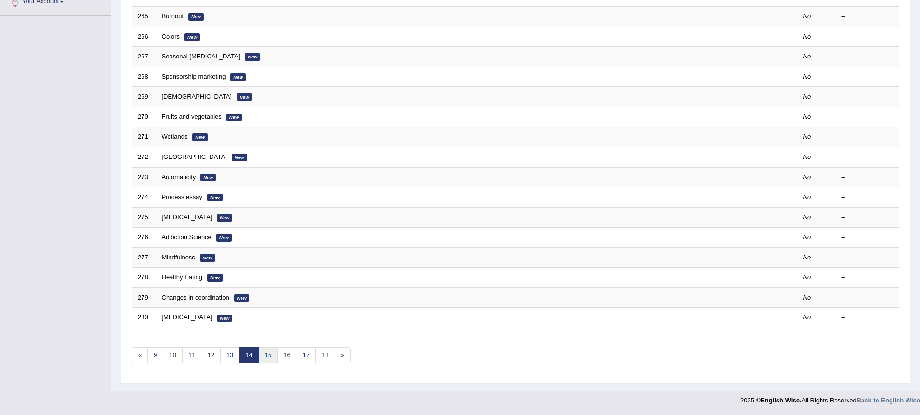
click at [267, 354] on link "15" at bounding box center [267, 355] width 19 height 16
